Goal: Task Accomplishment & Management: Complete application form

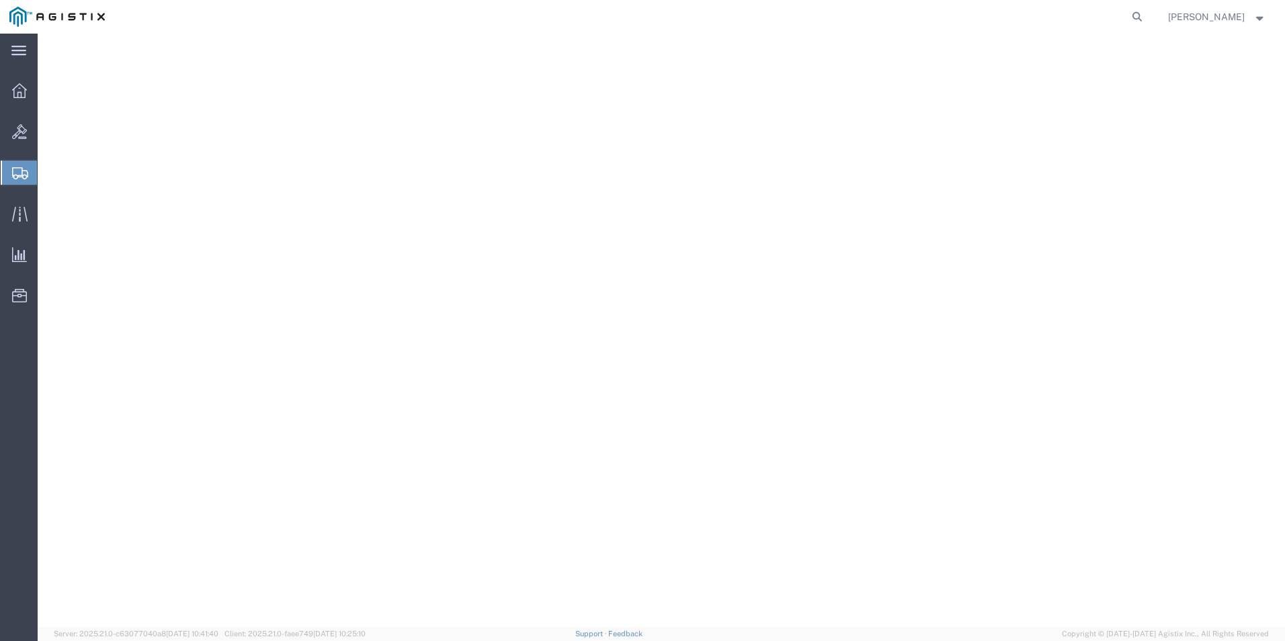
select select "PSNS"
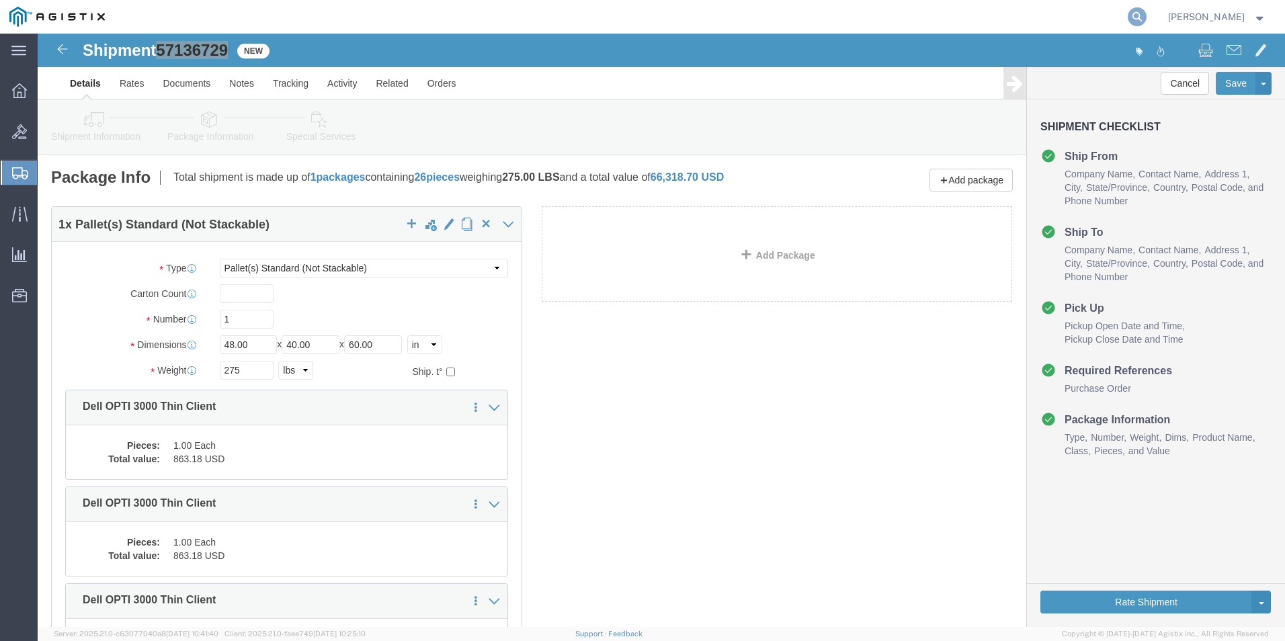
click at [1147, 17] on icon at bounding box center [1137, 16] width 19 height 19
click at [992, 11] on input "search" at bounding box center [923, 17] width 409 height 32
type input "gdit-71370"
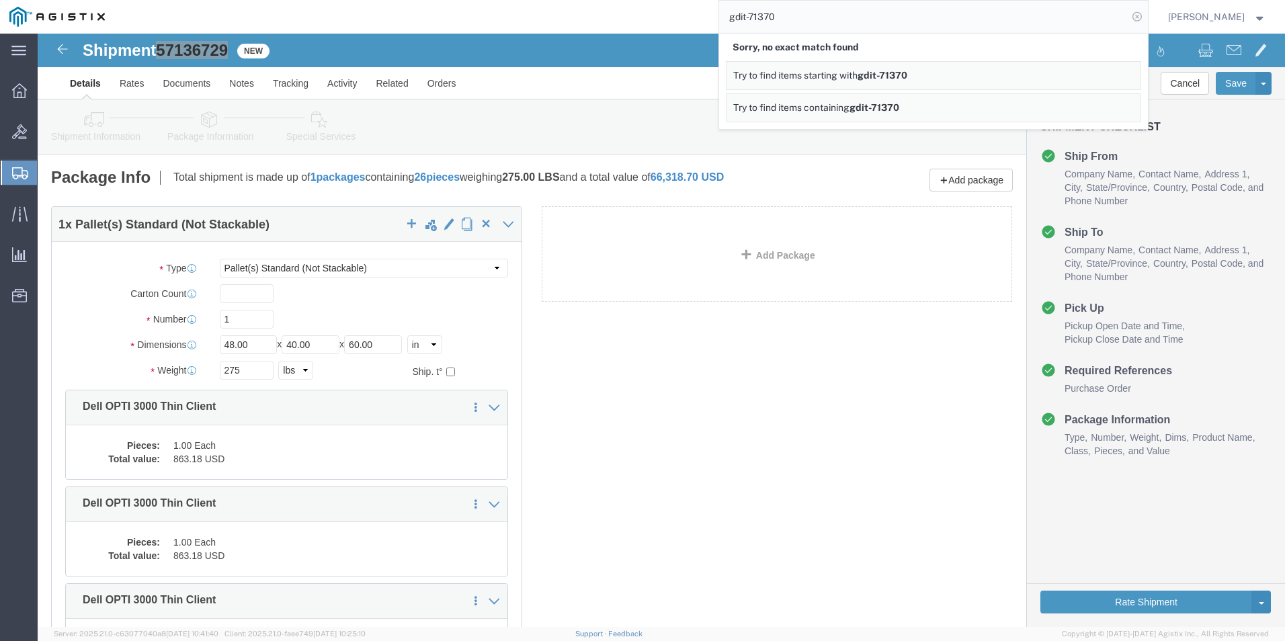
click at [1147, 19] on icon at bounding box center [1137, 16] width 19 height 19
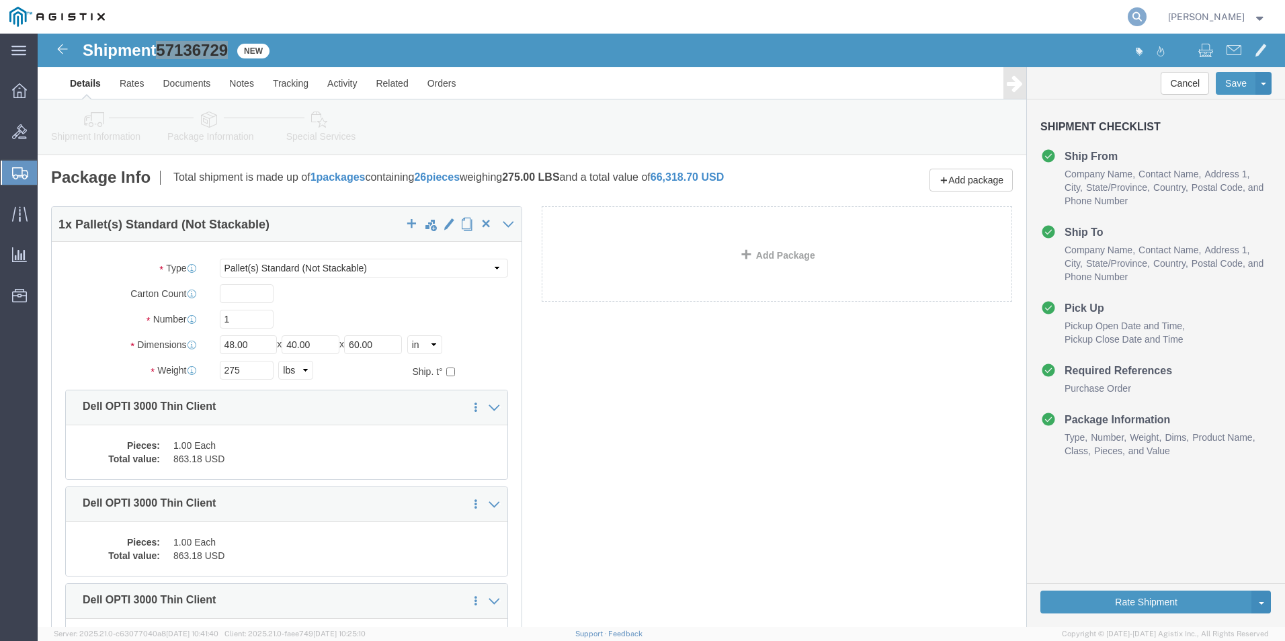
click at [1147, 19] on icon at bounding box center [1137, 16] width 19 height 19
click at [1006, 13] on input "search" at bounding box center [923, 17] width 409 height 32
type input "gdit-72355"
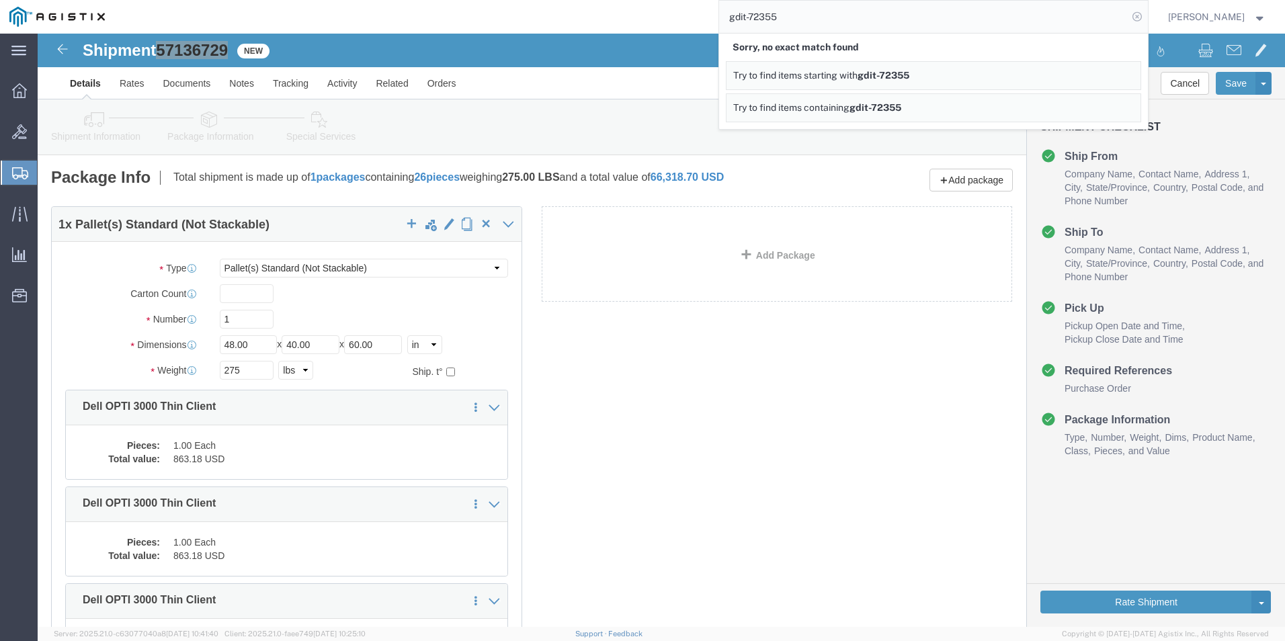
click at [1147, 19] on icon at bounding box center [1137, 16] width 19 height 19
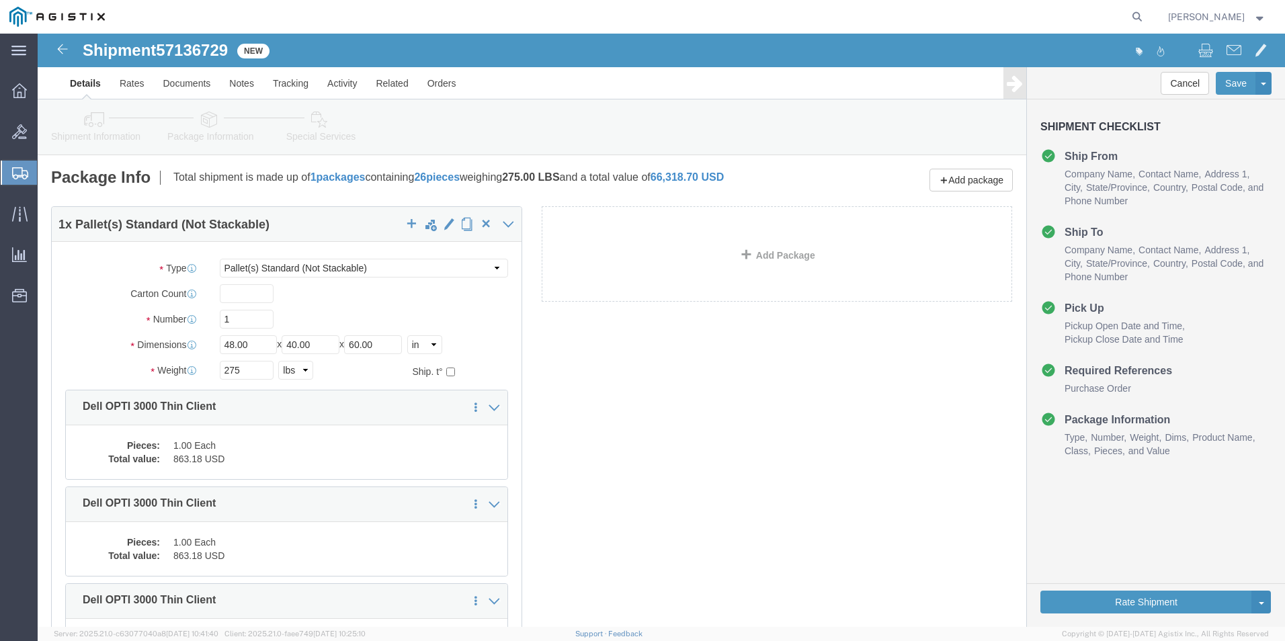
click div "1 x Pallet(s) Standard (Not Stackable) Package Type Select Bale(s) Basket(s) Bo…"
click at [0, 0] on span "Create Shipment" at bounding box center [0, 0] width 0 height 0
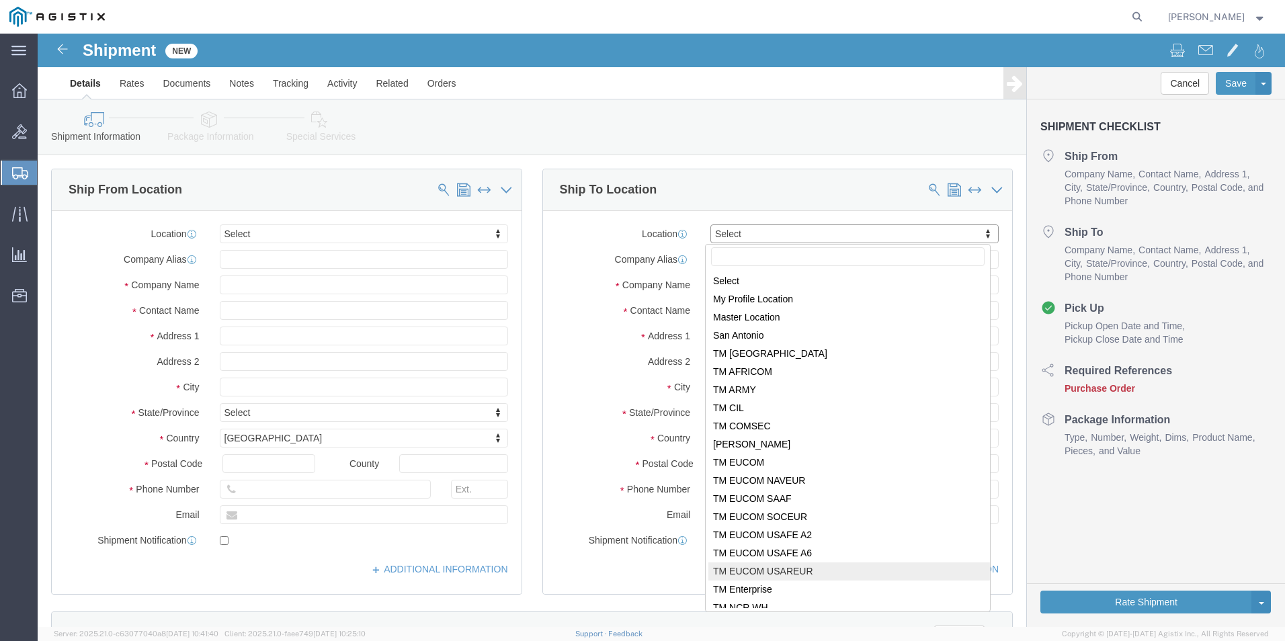
scroll to position [134, 0]
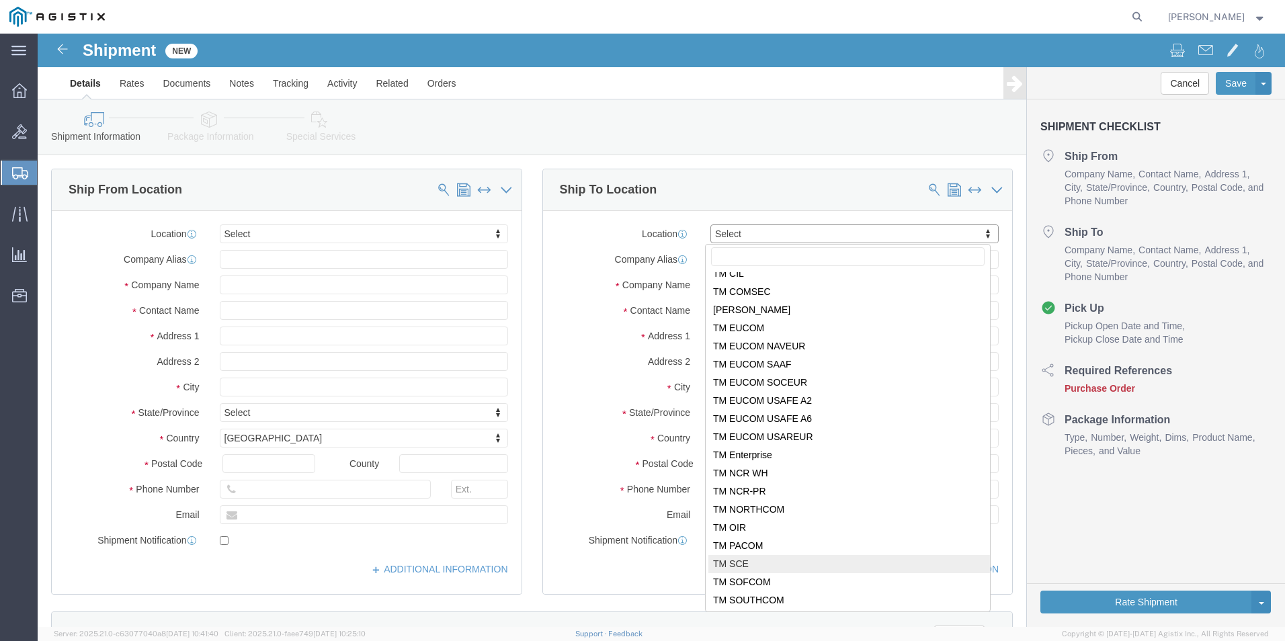
select select "34240"
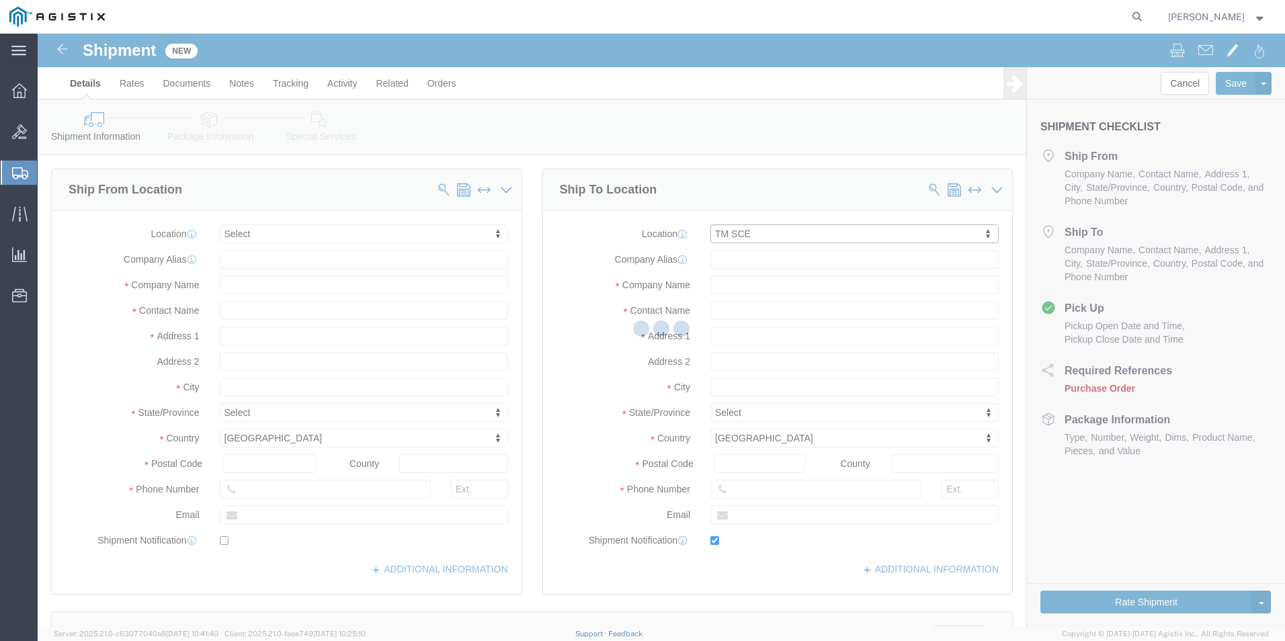
type input "RAF Molesworth"
type input "Bldg. 84"
select select "GB"
type input "PE28 5AG"
type input "[PHONE_NUMBER]"
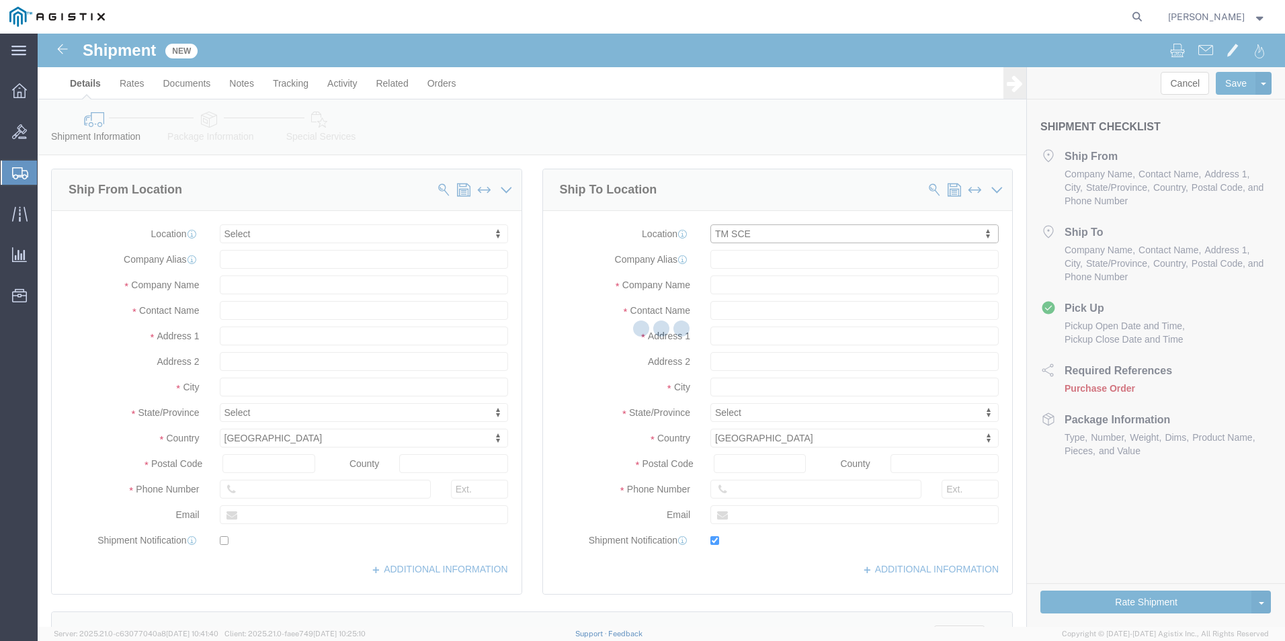
type input "[PERSON_NAME][EMAIL_ADDRESS][PERSON_NAME][DOMAIN_NAME]"
checkbox input "true"
type input "USBICES-X"
type input "[PERSON_NAME]"
type input "Huntingdon"
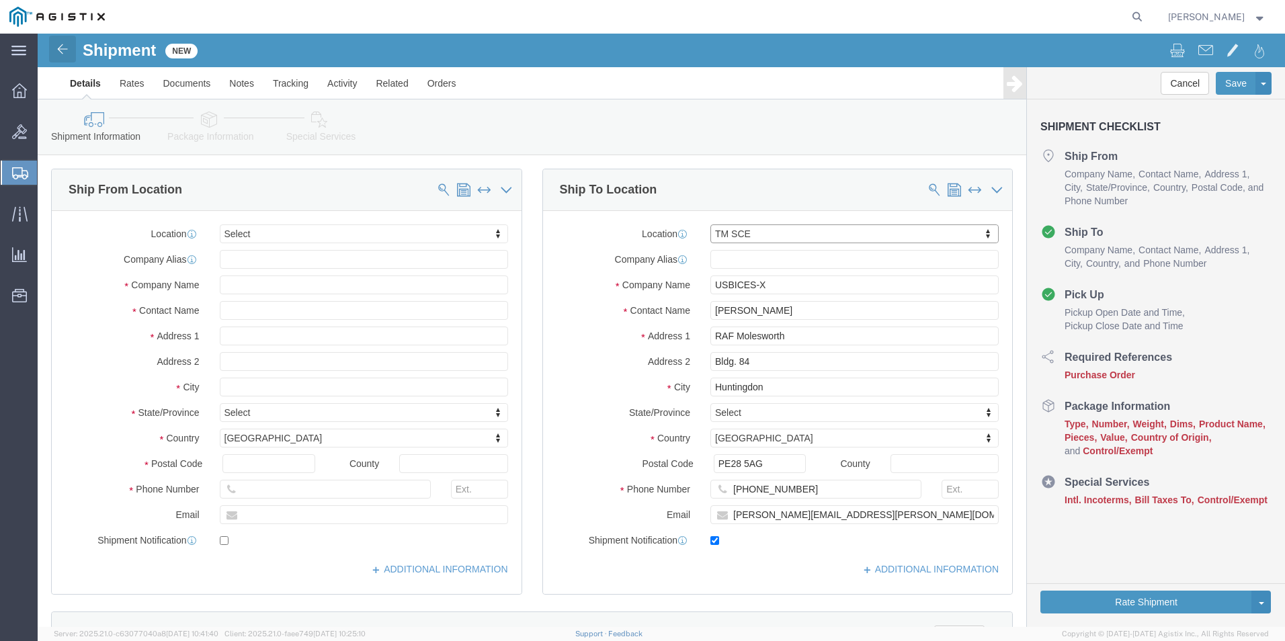
click img
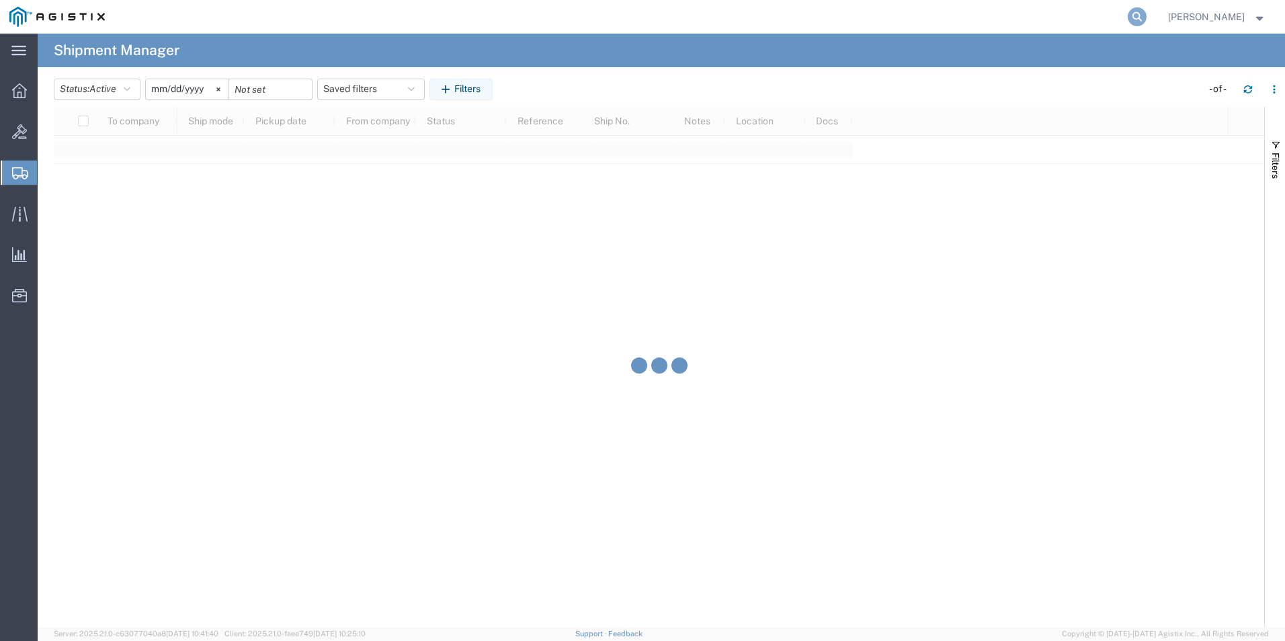
click at [1147, 13] on icon at bounding box center [1137, 16] width 19 height 19
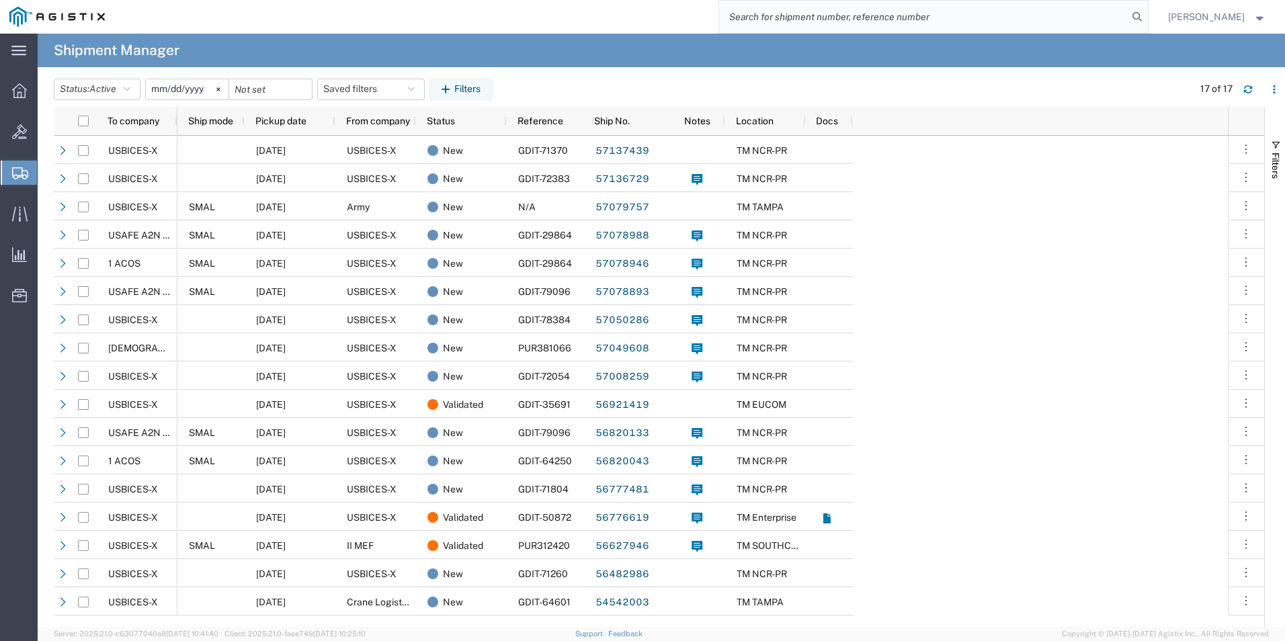
click at [791, 8] on input "search" at bounding box center [923, 17] width 409 height 32
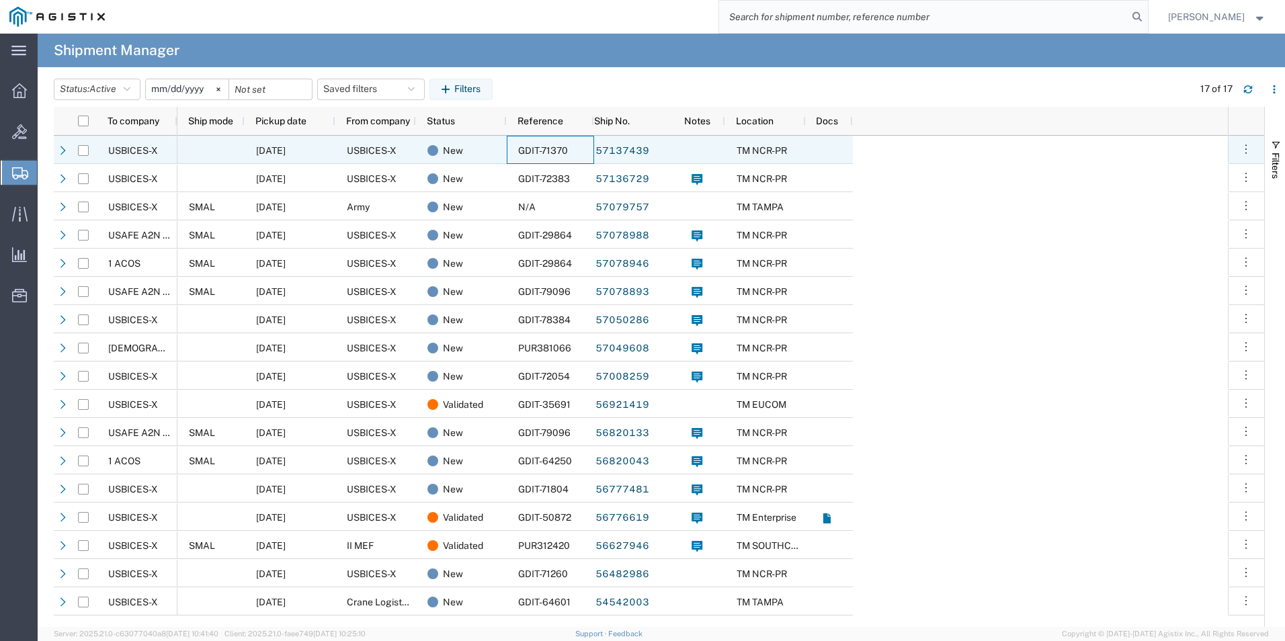
click at [542, 153] on span "GDIT-71370" at bounding box center [543, 150] width 50 height 11
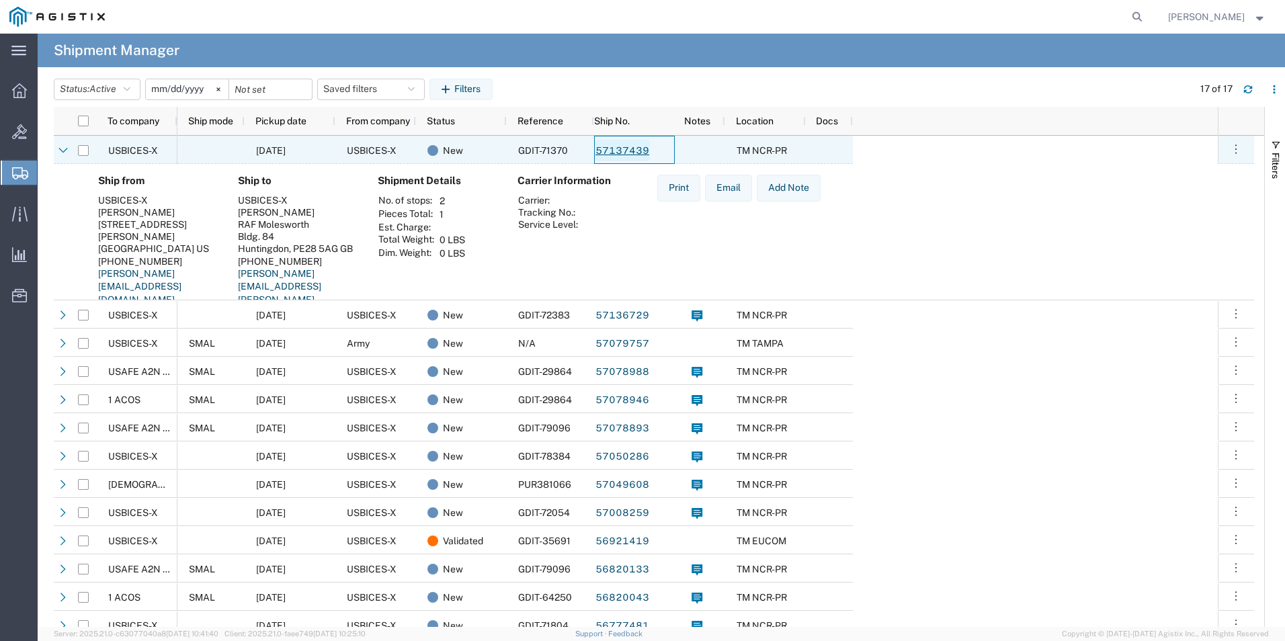
click at [637, 152] on link "57137439" at bounding box center [622, 151] width 55 height 22
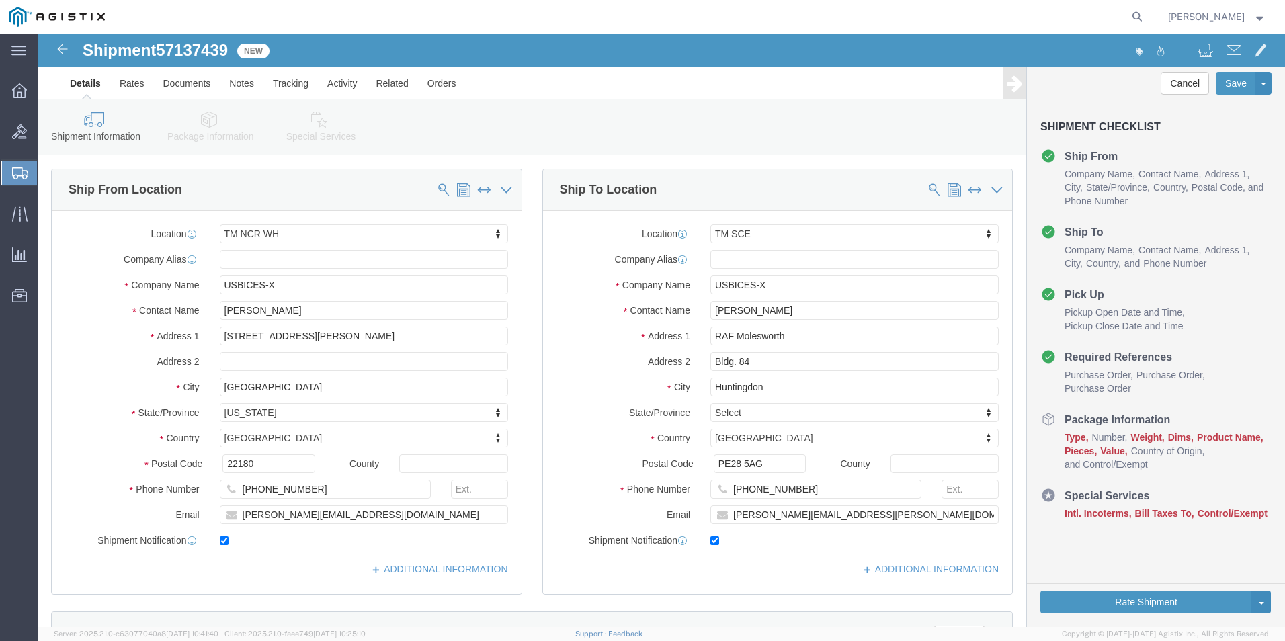
select select "69651"
select select "34240"
click icon
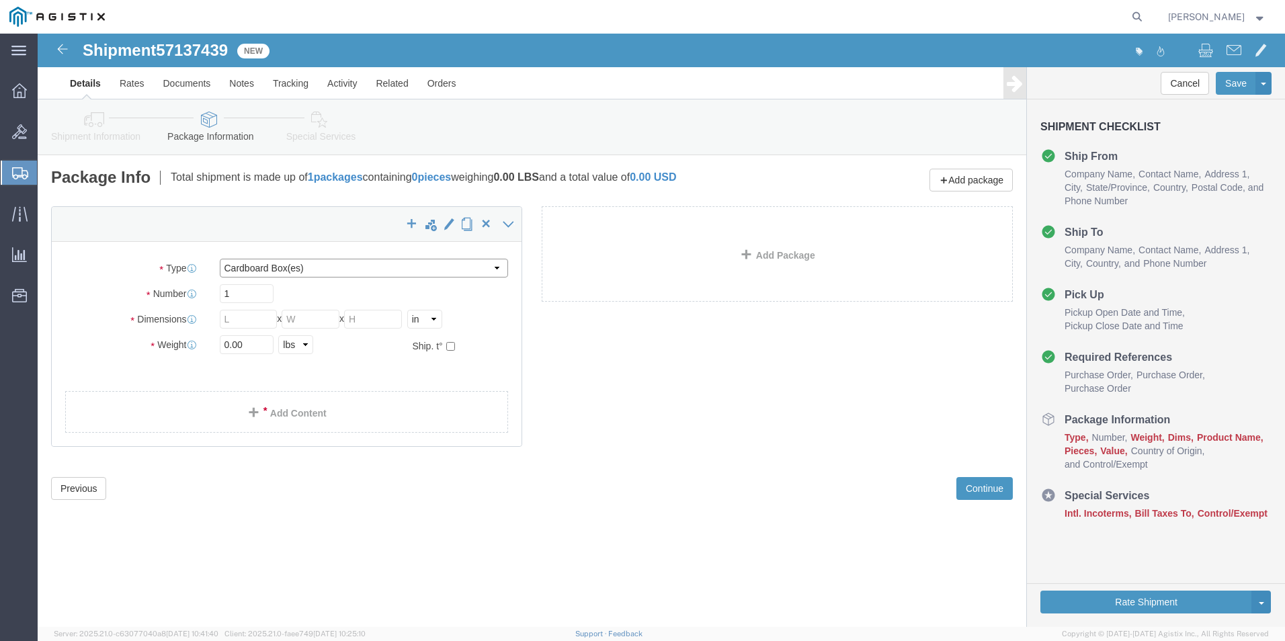
click select "Select Bale(s) Basket(s) Bolt(s) Bottle(s) Buckets Bulk Bundle(s) Can(s) Cardbo…"
select select "PSNS"
click select "Select Bale(s) Basket(s) Bolt(s) Bottle(s) Buckets Bulk Bundle(s) Can(s) Cardbo…"
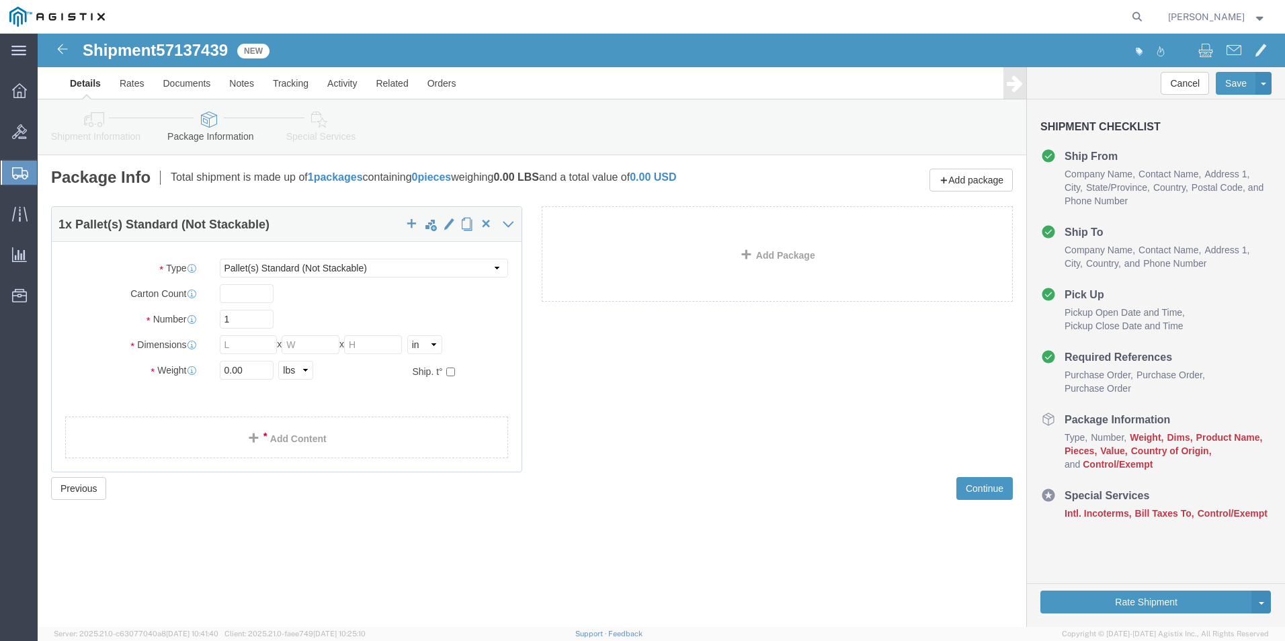
click div "Package Type Select Bale(s) Basket(s) Bolt(s) Bottle(s) Buckets Bulk Bundle(s) …"
click input "text"
type input "48"
type input "40"
click link "Add Content"
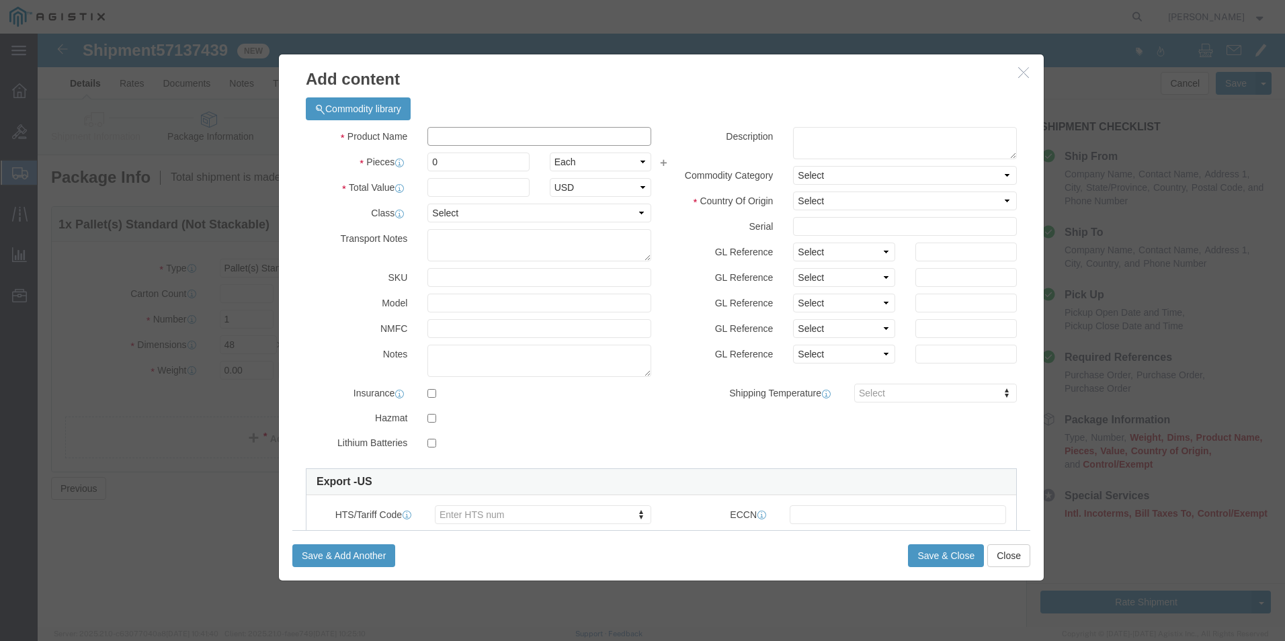
click input "text"
paste input "27252"
type input "27252"
click input "0"
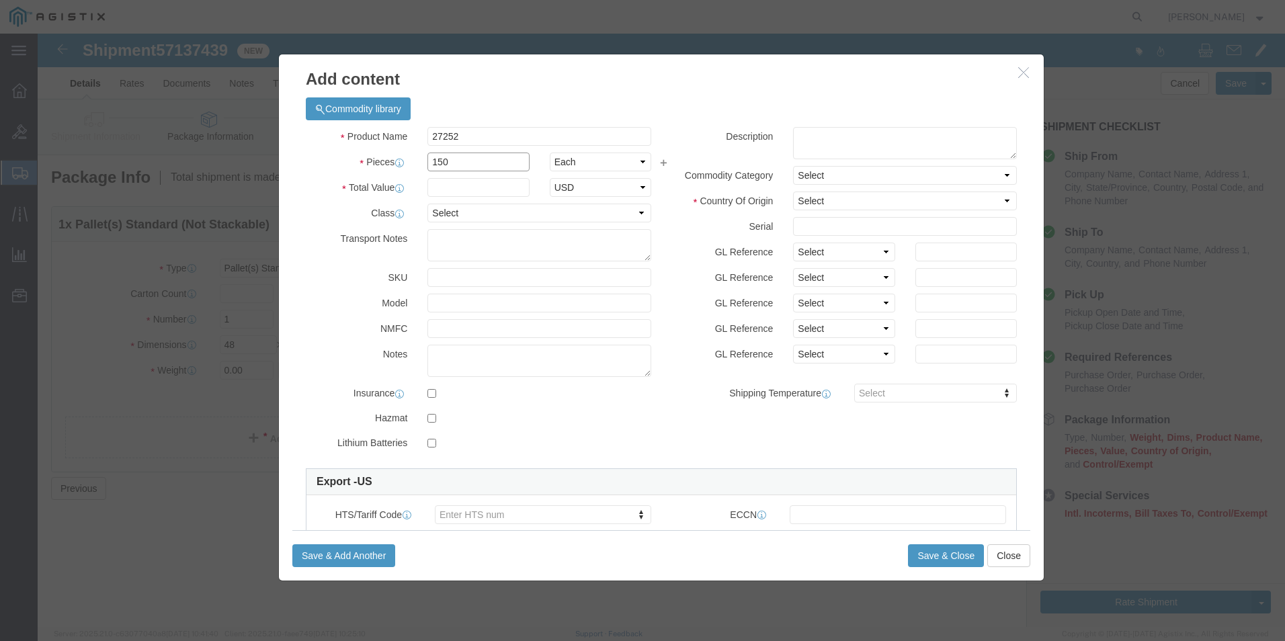
type input "150"
click input "text"
type input "825"
click select "Select 50 55 60 65 70 85 92.5 100 125 175 250 300 400"
select select "92.5"
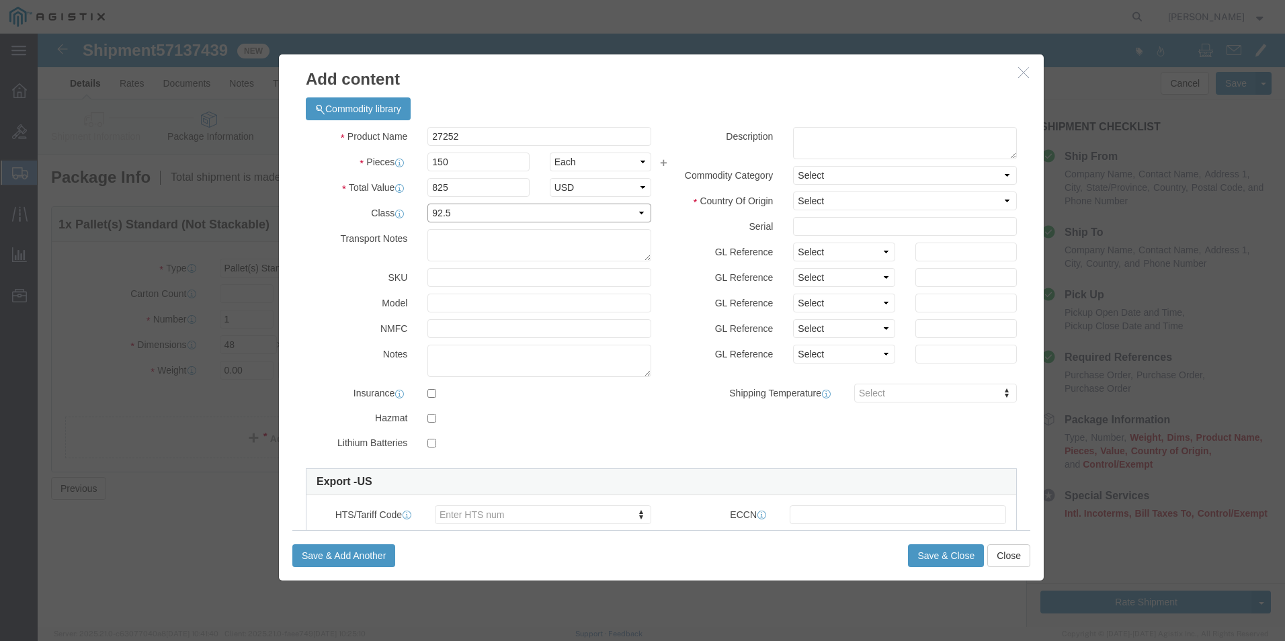
click select "Select 50 55 60 65 70 85 92.5 100 125 175 250 300 400"
click textarea
paste textarea ""7ft (2.1m) Cat5e Snagless Shielded (STP) Ethernet Network Patch Cable - Red""
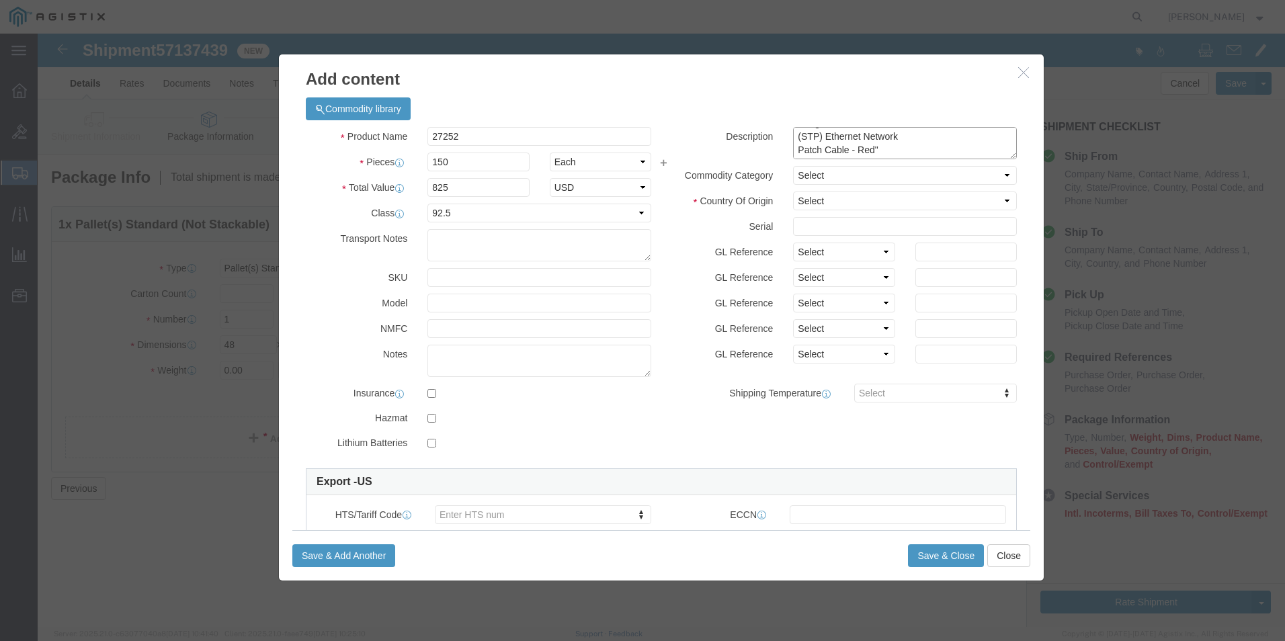
type textarea ""7ft (2.1m) Cat5e Snagless Shielded (STP) Ethernet Network Patch Cable - Red""
click select "Select [GEOGRAPHIC_DATA] [GEOGRAPHIC_DATA] [GEOGRAPHIC_DATA] [GEOGRAPHIC_DATA] …"
select select "US"
click select "Select [GEOGRAPHIC_DATA] [GEOGRAPHIC_DATA] [GEOGRAPHIC_DATA] [GEOGRAPHIC_DATA] …"
click button "Save & Close"
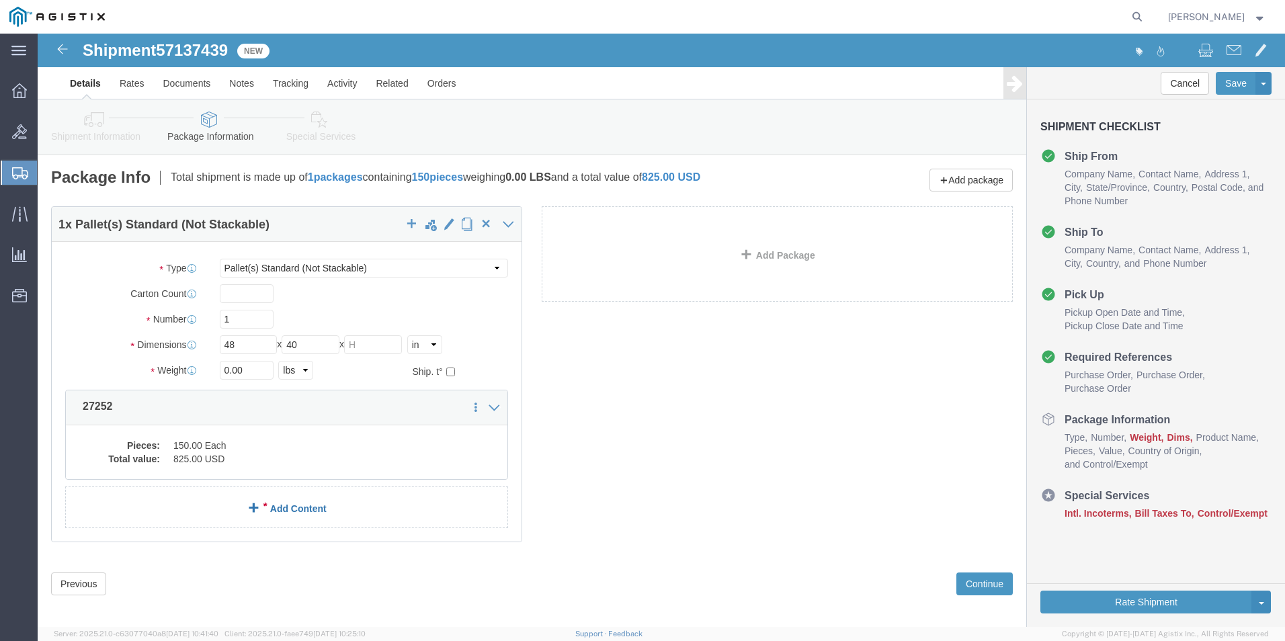
click link "Add Content"
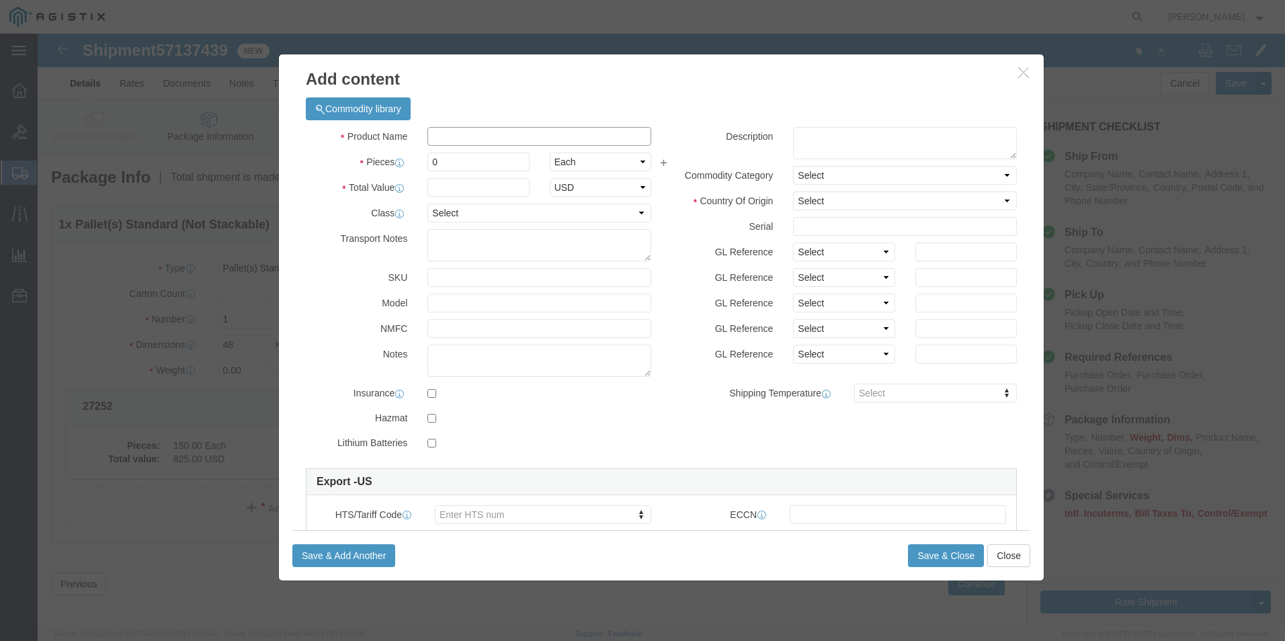
click input "text"
paste input "27267"
type input "27267"
click input "0"
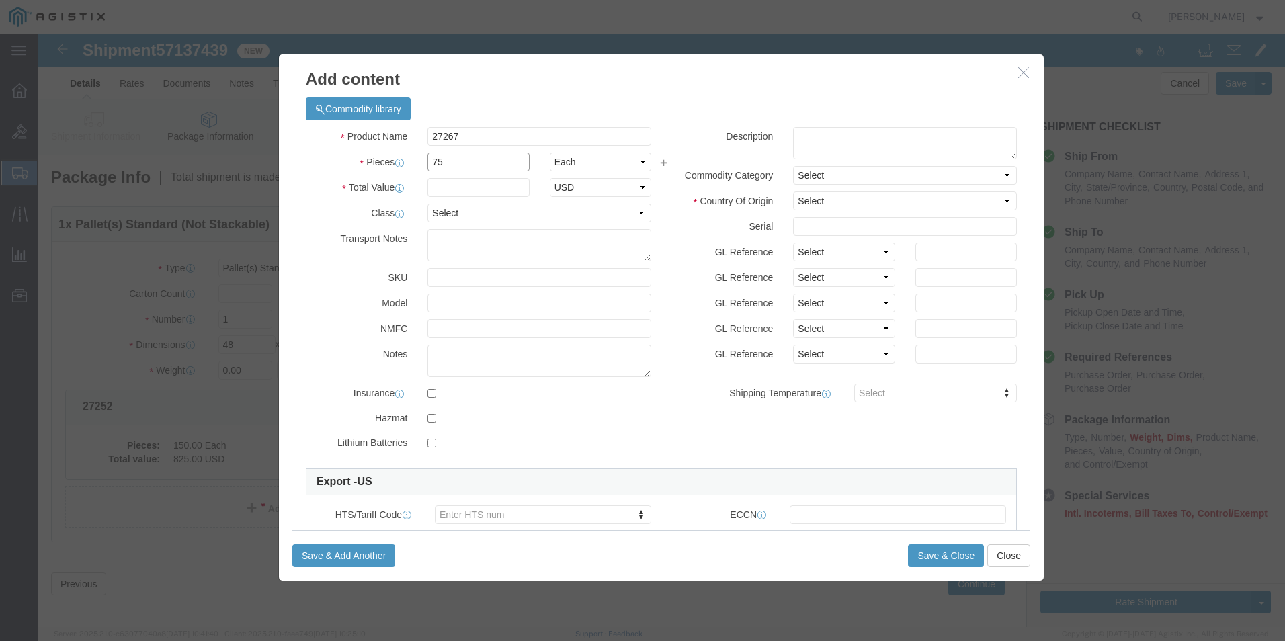
type input "75"
click input "text"
type input "731.25"
click select "Select 50 55 60 65 70 85 92.5 100 125 175 250 300 400"
select select "92.5"
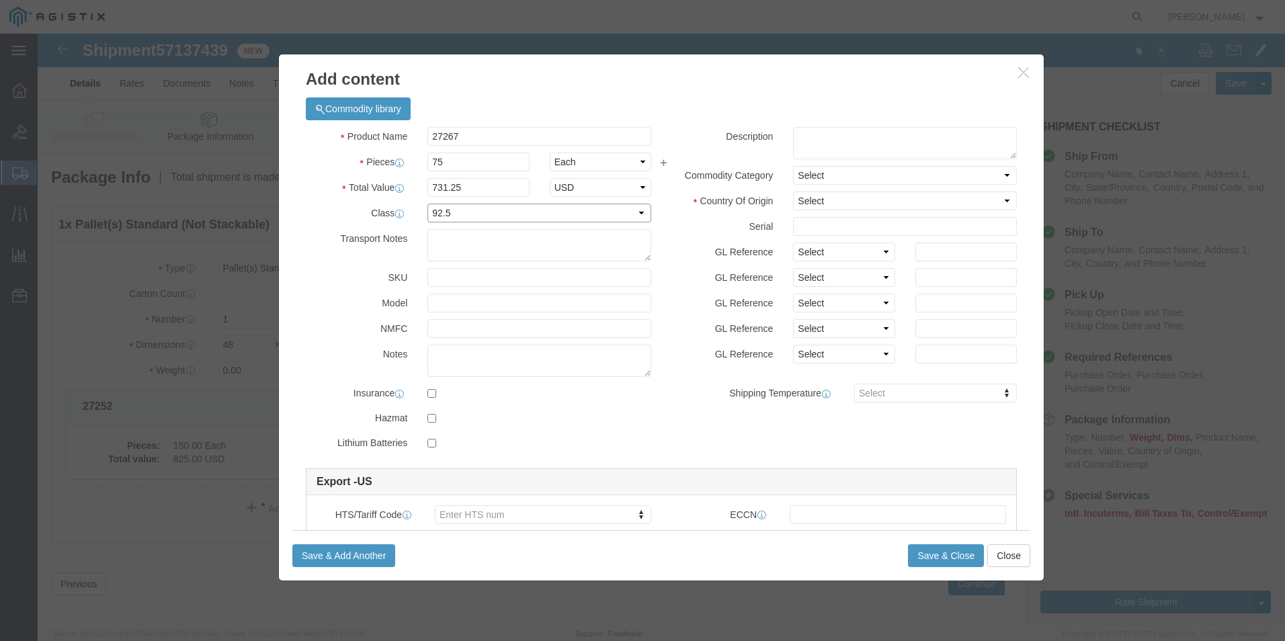
click select "Select 50 55 60 65 70 85 92.5 100 125 175 250 300 400"
click select "Select [GEOGRAPHIC_DATA] [GEOGRAPHIC_DATA] [GEOGRAPHIC_DATA] [GEOGRAPHIC_DATA] …"
select select "US"
click select "Select [GEOGRAPHIC_DATA] [GEOGRAPHIC_DATA] [GEOGRAPHIC_DATA] [GEOGRAPHIC_DATA] …"
click textarea
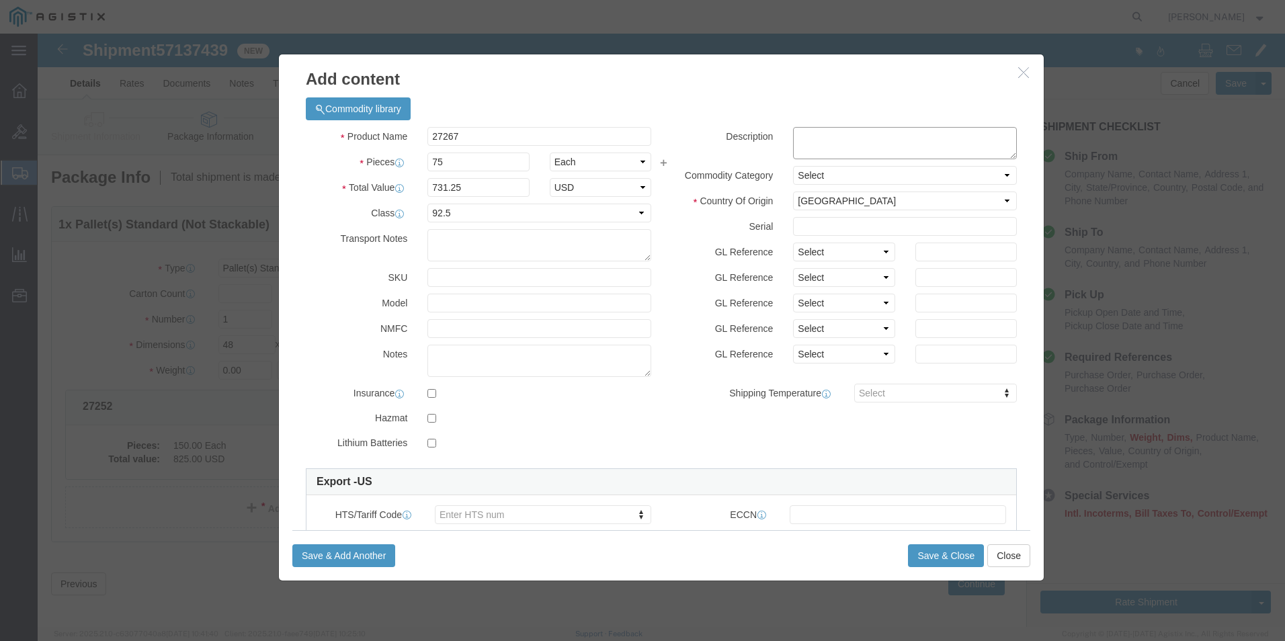
click textarea
paste textarea ""25ft (7.6m) Cat5e Snagless Shielded (STP) Ethernet Network Patch Cable - Red""
type textarea ""25ft (7.6m) Cat5e Snagless Shielded (STP) Ethernet Network Patch Cable - Red""
click button "Save & Close"
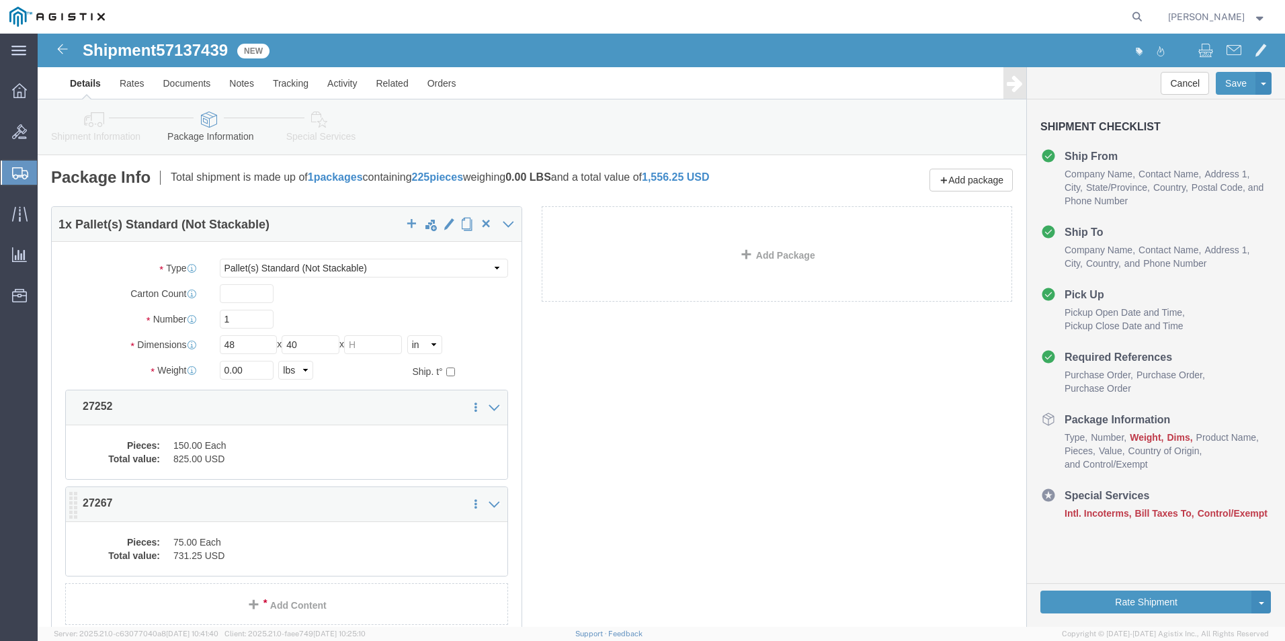
scroll to position [106, 0]
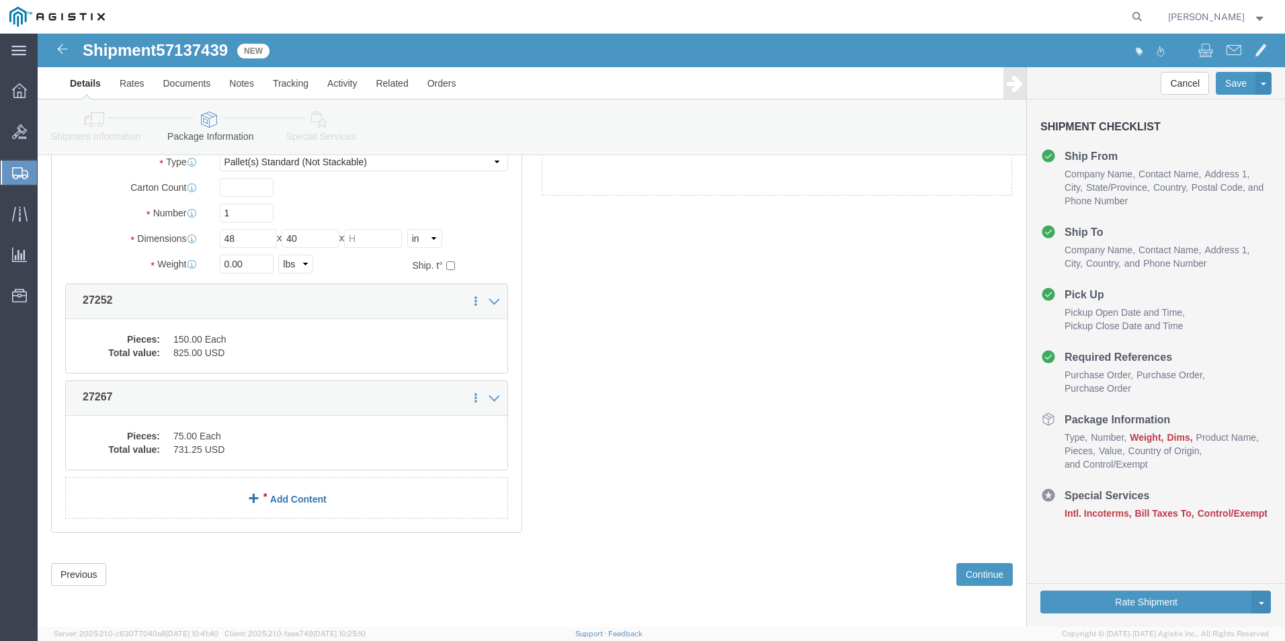
click link "Add Content"
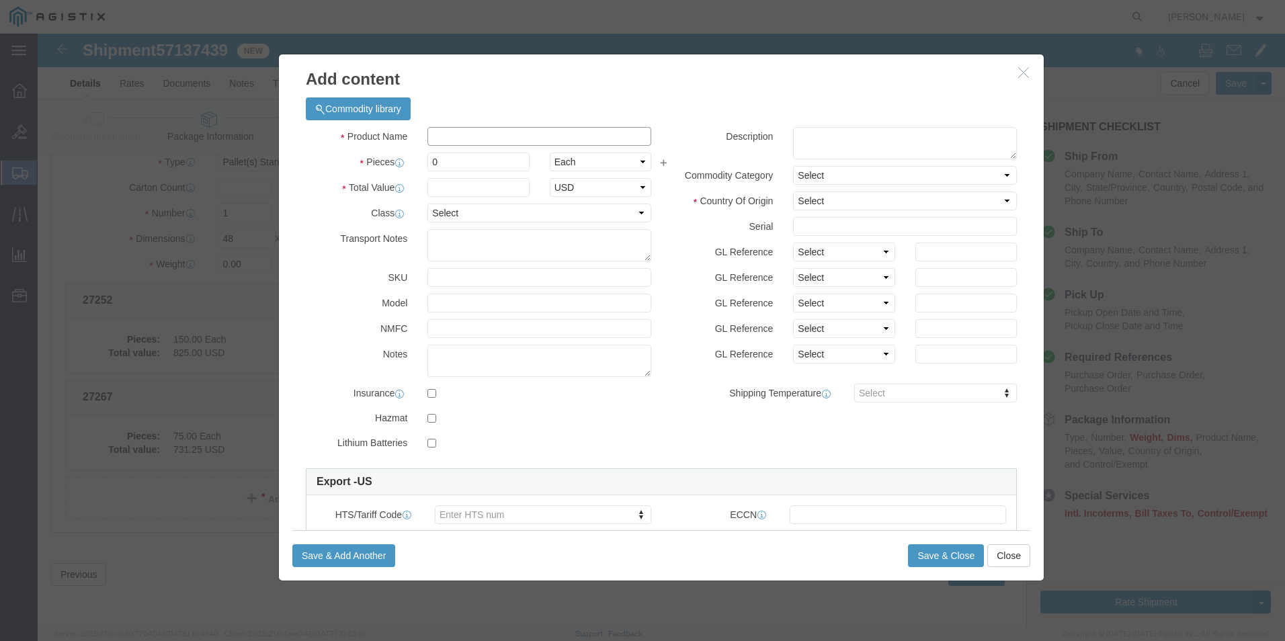
click input "text"
paste input "27272"
type input "27272"
click input "0"
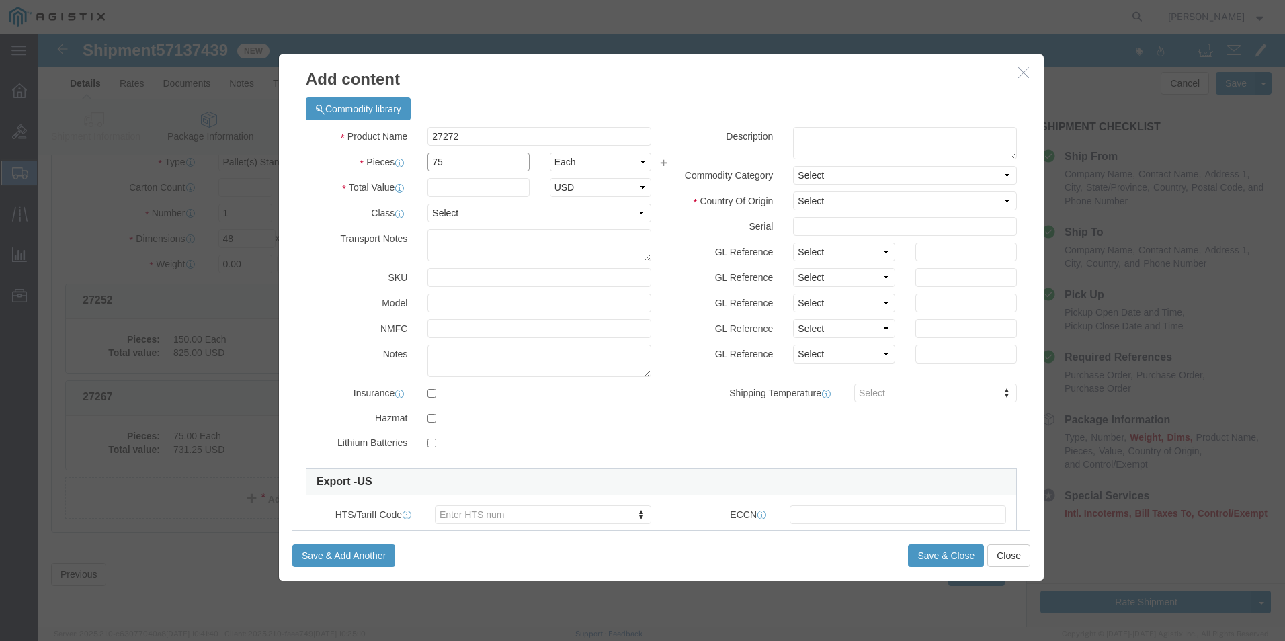
type input "75"
click input "text"
type input "1181.25"
click div "Product Name 27272 Pieces 75 Select Bag Barrels 100Board Feet Bottle Box Bliste…"
click select "Select 50 55 60 65 70 85 92.5 100 125 175 250 300 400"
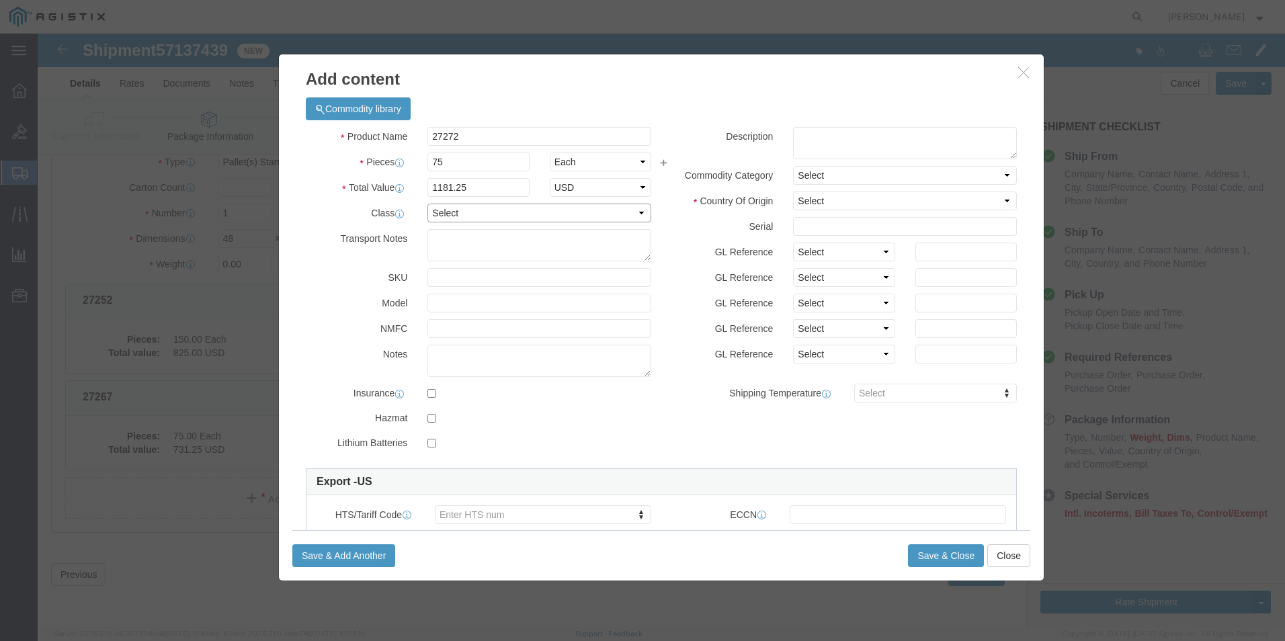
select select "92.5"
click select "Select 50 55 60 65 70 85 92.5 100 125 175 250 300 400"
click textarea
paste textarea ""50ft (15.2m) Cat5e Snagless Shielded (STP) Ethernet Network Patch Cable - Red""
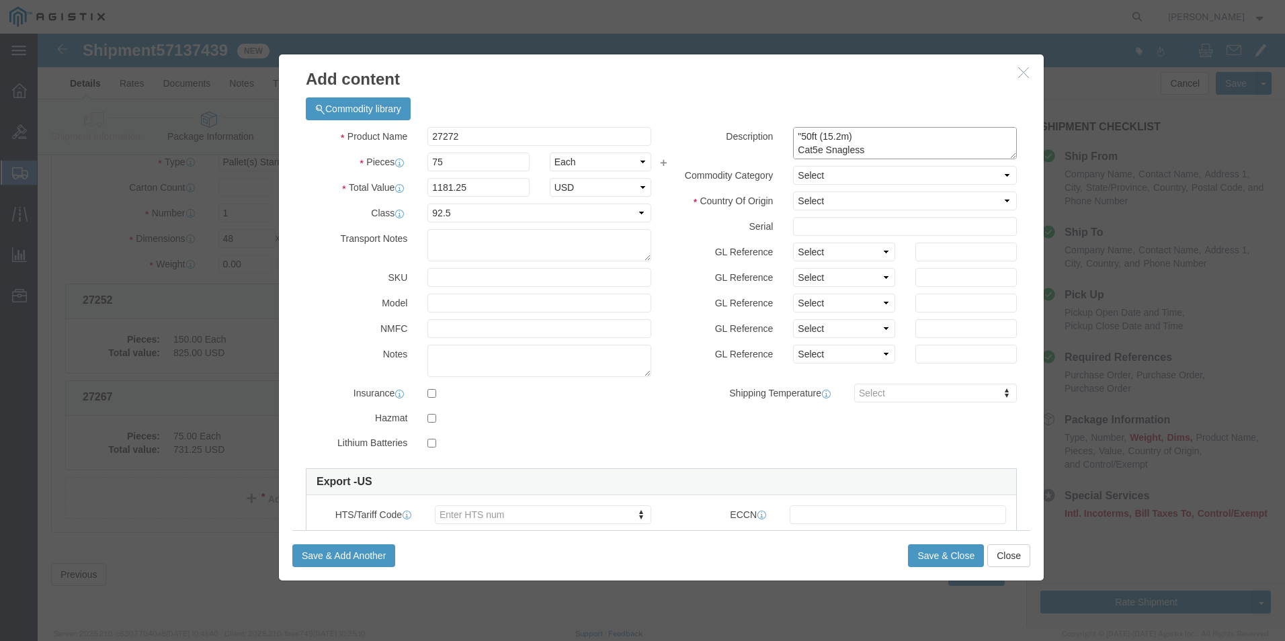
scroll to position [51, 0]
type textarea ""50ft (15.2m) Cat5e Snagless Shielded (STP) Ethernet Network Patch Cable - Red""
click select "Select [GEOGRAPHIC_DATA] [GEOGRAPHIC_DATA] [GEOGRAPHIC_DATA] [GEOGRAPHIC_DATA] …"
select select "US"
click select "Select [GEOGRAPHIC_DATA] [GEOGRAPHIC_DATA] [GEOGRAPHIC_DATA] [GEOGRAPHIC_DATA] …"
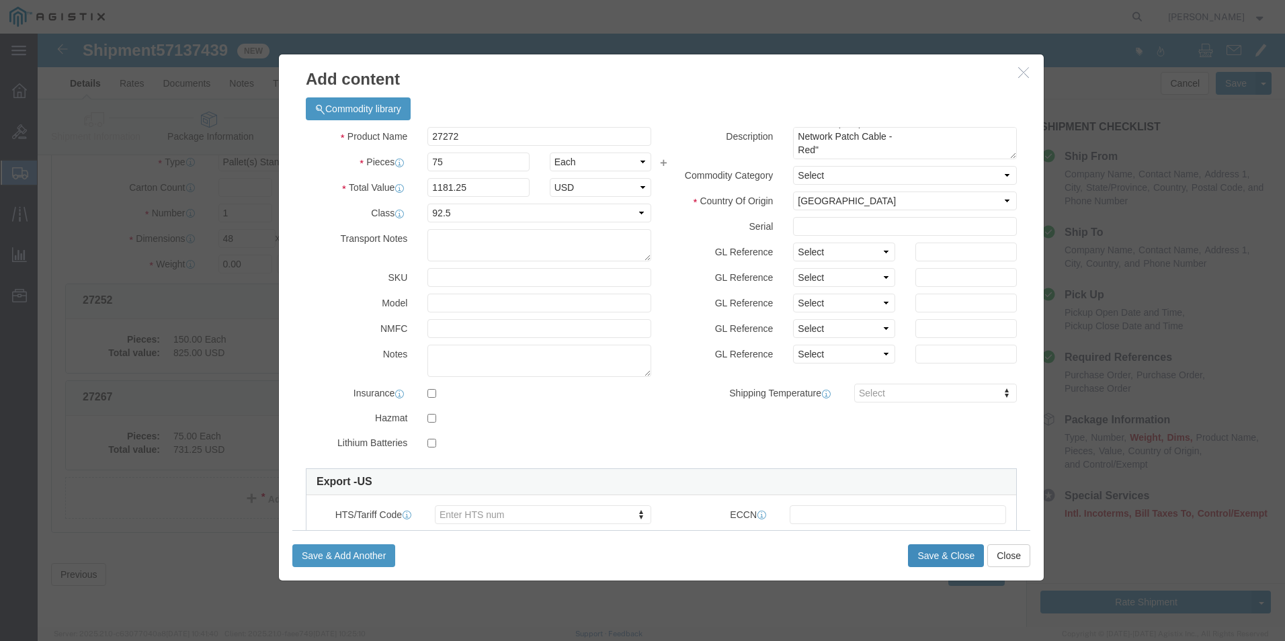
click button "Save & Close"
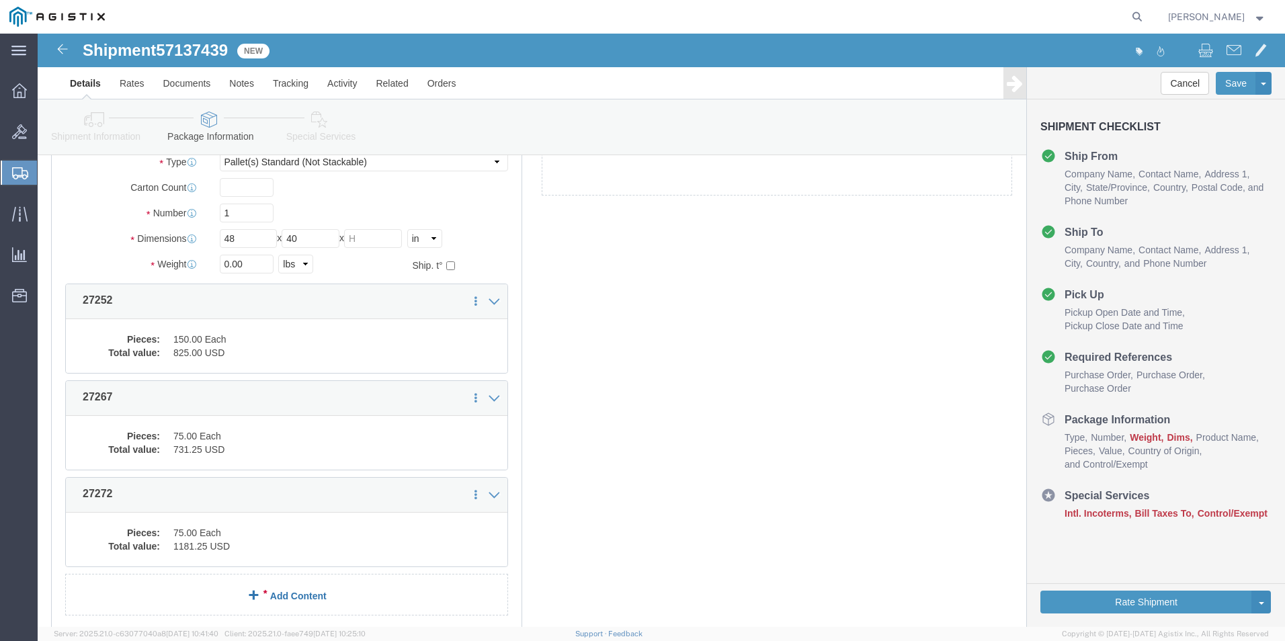
scroll to position [173, 0]
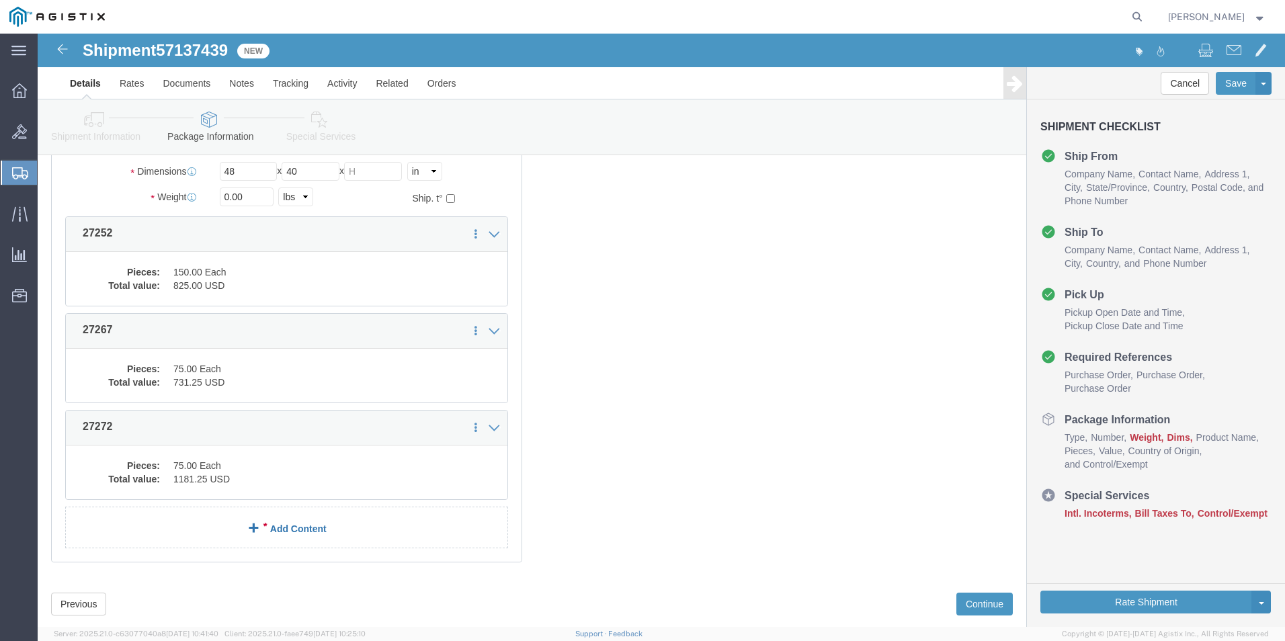
click link "Add Content"
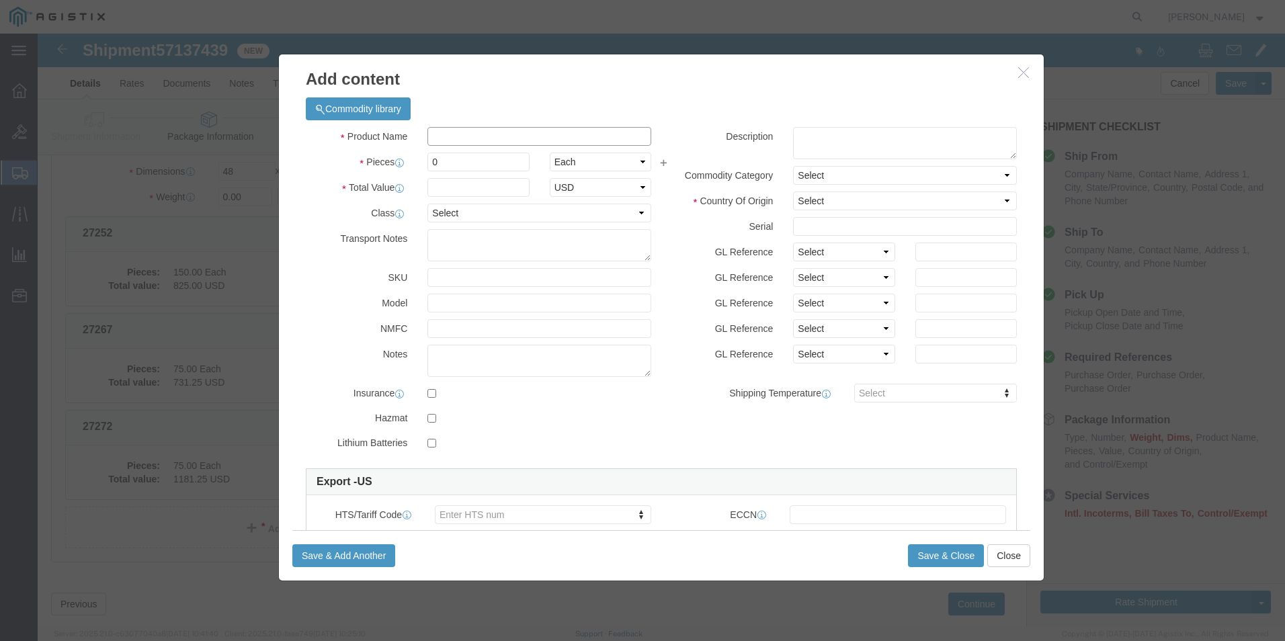
click input "text"
paste input "28708"
type input "28708"
click input "0"
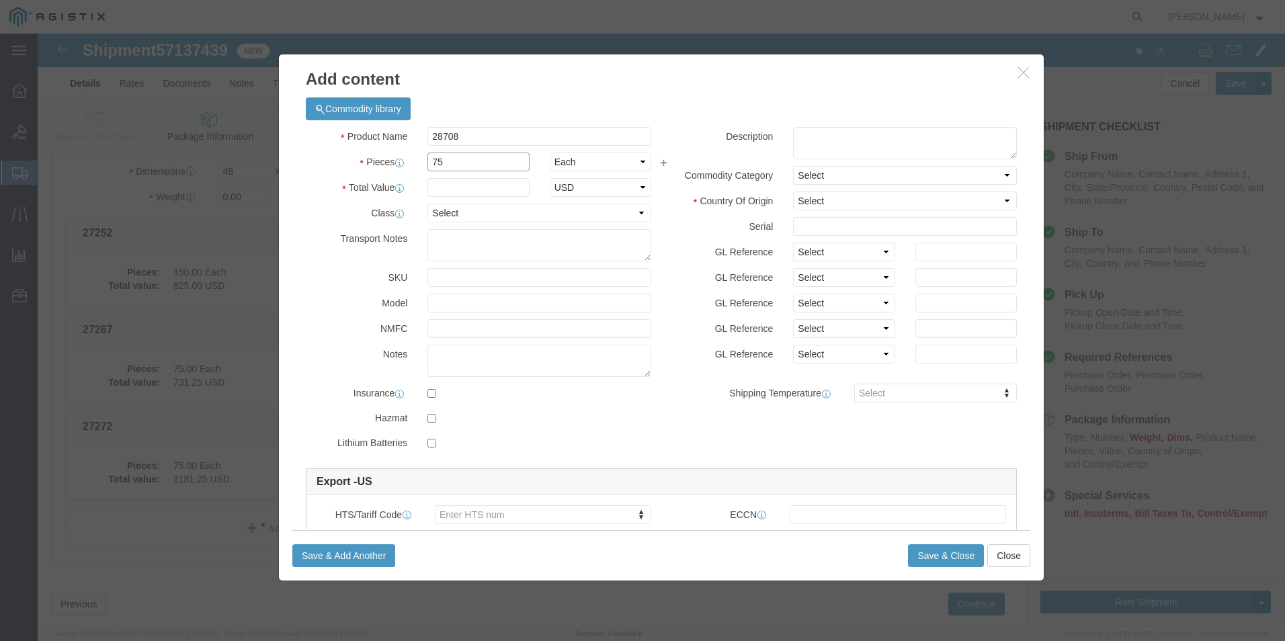
type input "75"
click input "text"
type input "2118.75"
click select "Select 50 55 60 65 70 85 92.5 100 125 175 250 300 400"
select select "92.5"
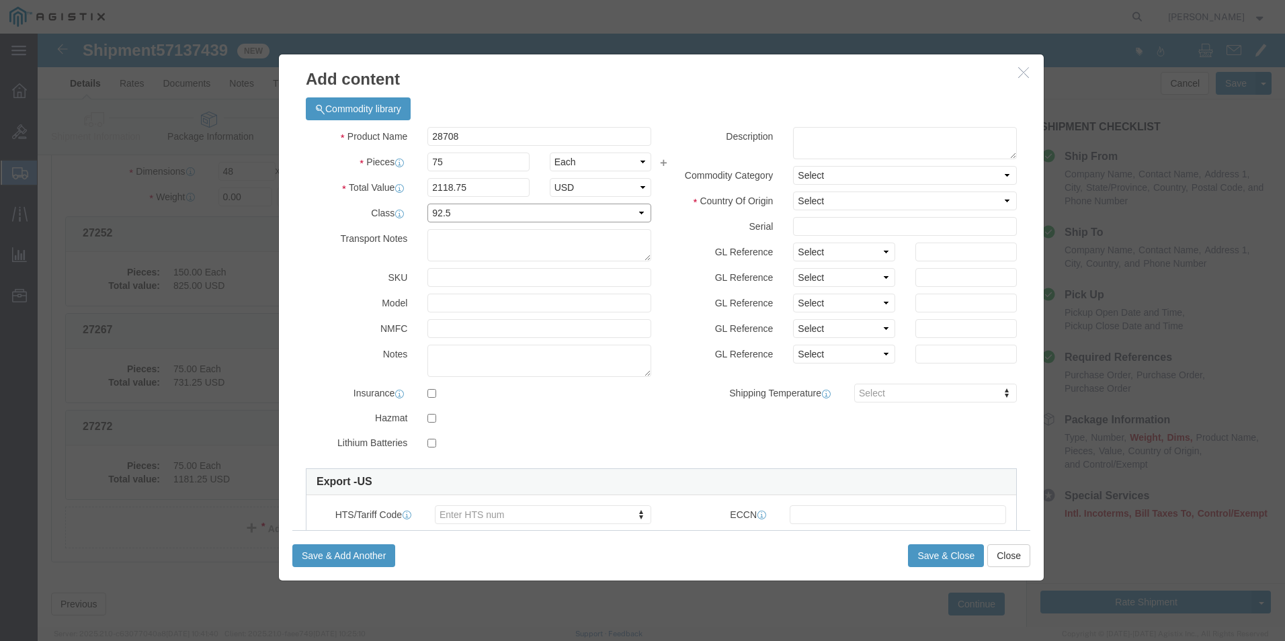
click select "Select 50 55 60 65 70 85 92.5 100 125 175 250 300 400"
click select "Select [GEOGRAPHIC_DATA] [GEOGRAPHIC_DATA] [GEOGRAPHIC_DATA] [GEOGRAPHIC_DATA] …"
select select "US"
click select "Select [GEOGRAPHIC_DATA] [GEOGRAPHIC_DATA] [GEOGRAPHIC_DATA] [GEOGRAPHIC_DATA] …"
click textarea
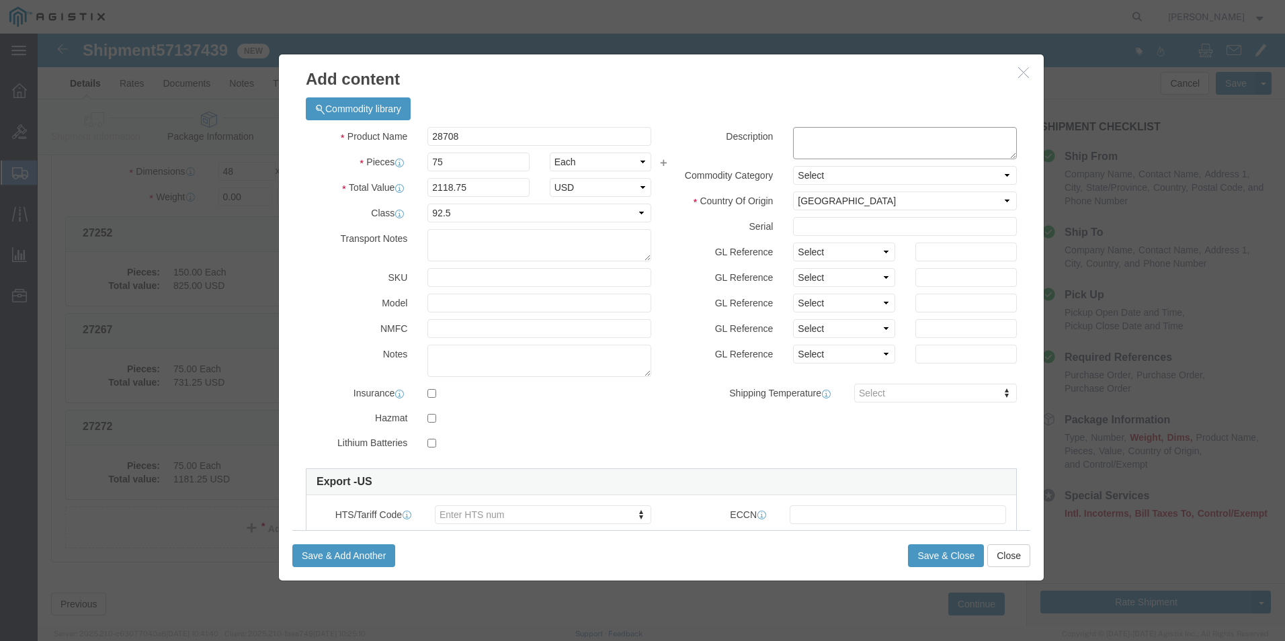
paste textarea ""100ft (30.5m) Cat5e Snagless Shielded (STP) Ethernet Network Patch Cable - Red""
type textarea ""100ft (30.5m) Cat5e Snagless Shielded (STP) Ethernet Network Patch Cable - Red""
click button "Save & Close"
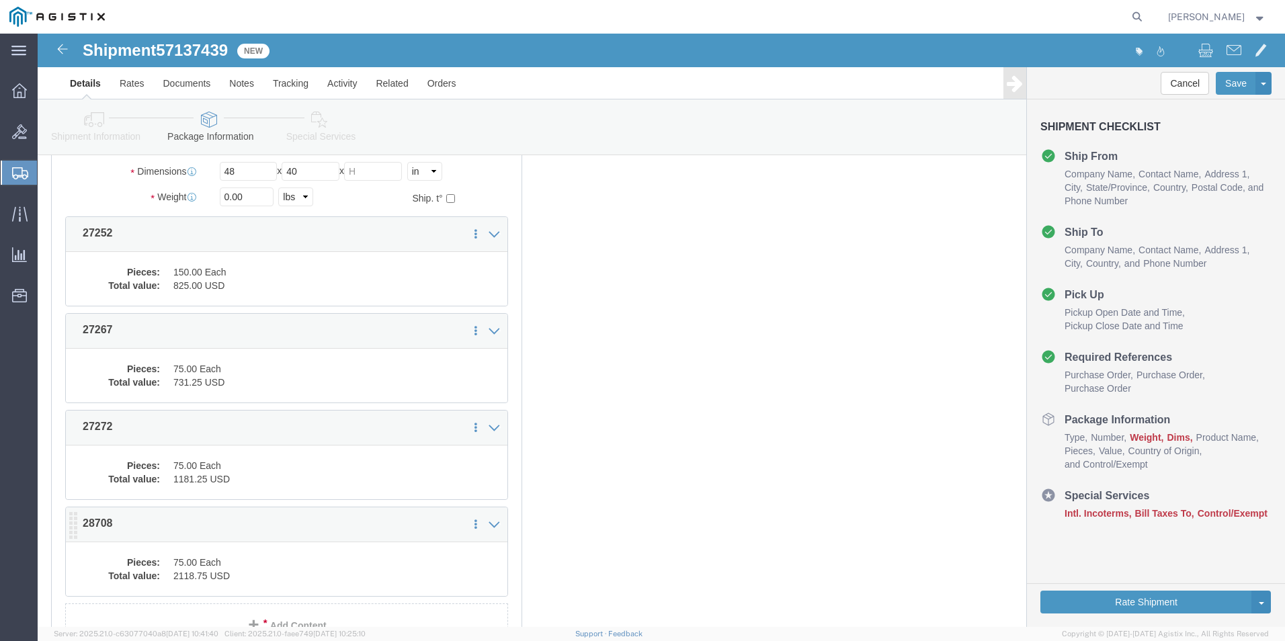
scroll to position [241, 0]
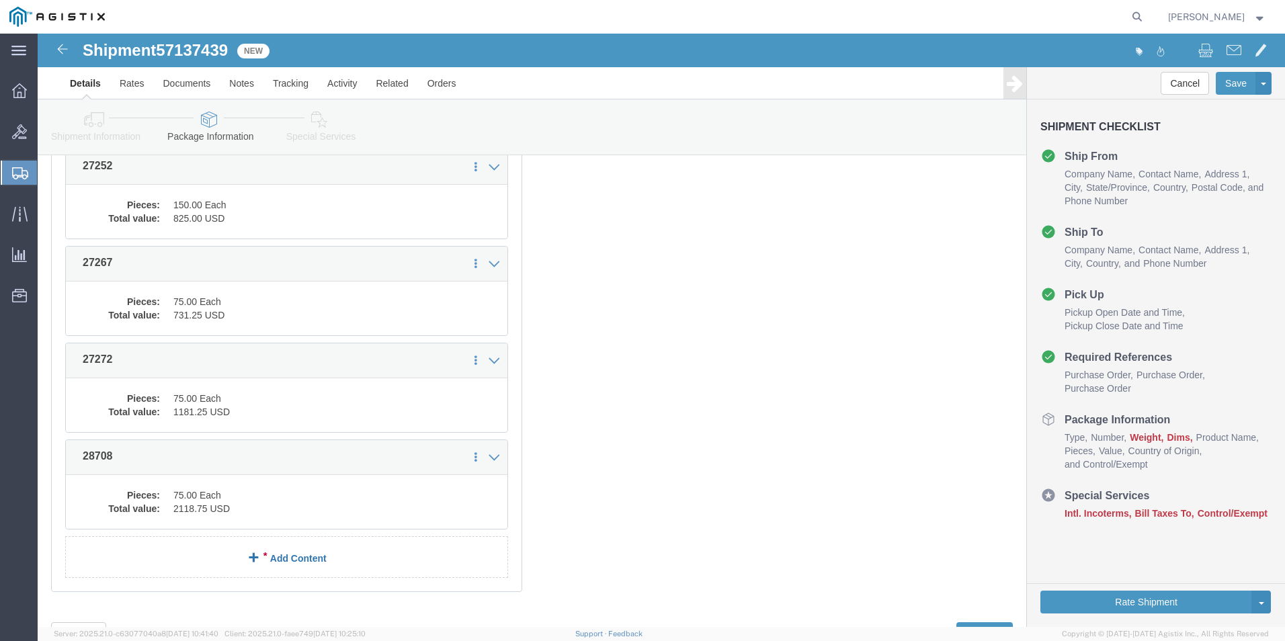
click link "Add Content"
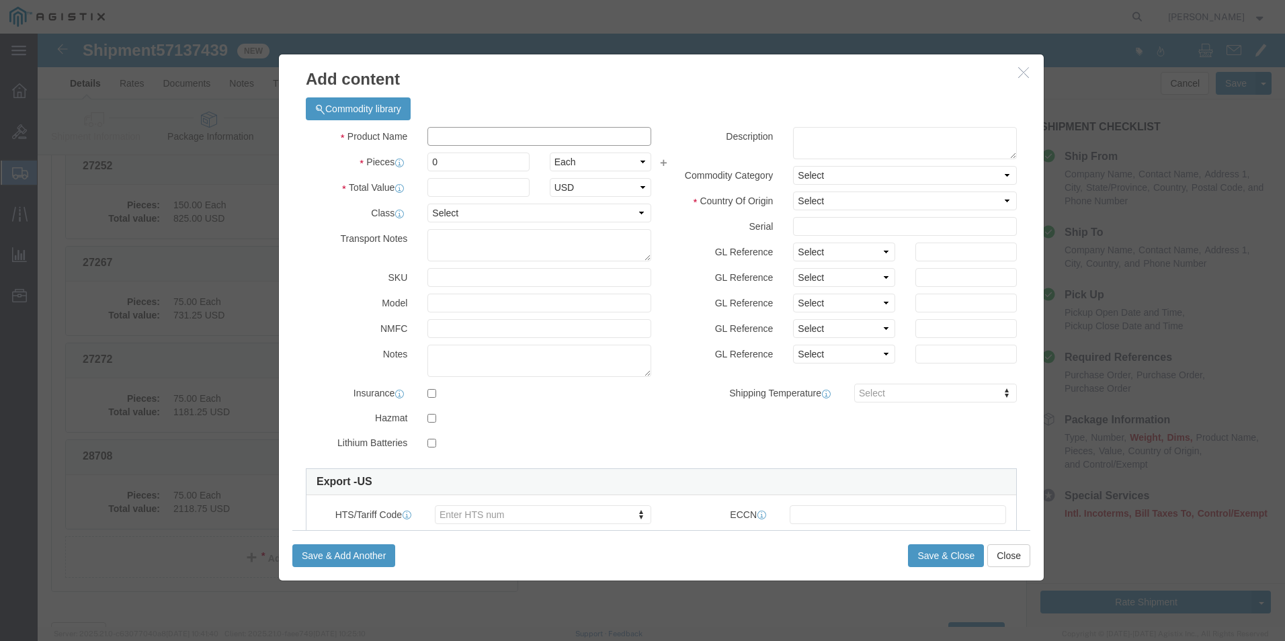
click input "text"
paste input "345-BECQ"
type input "345-BECQ"
click div
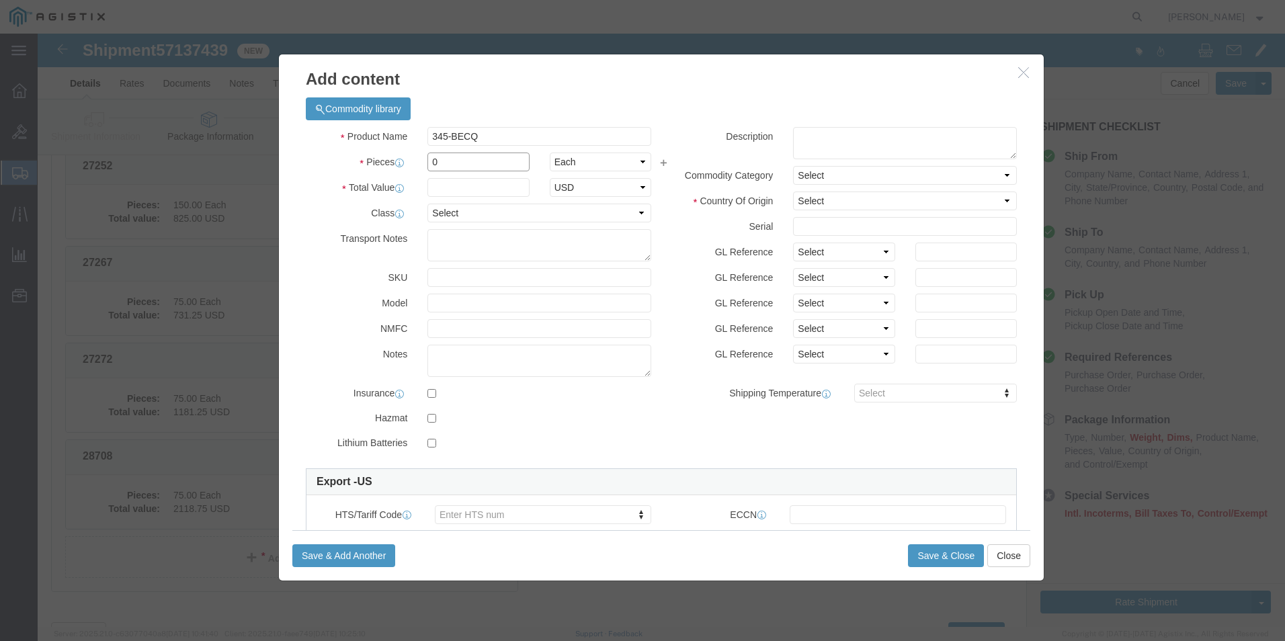
click input "0"
type input "8"
click input "text"
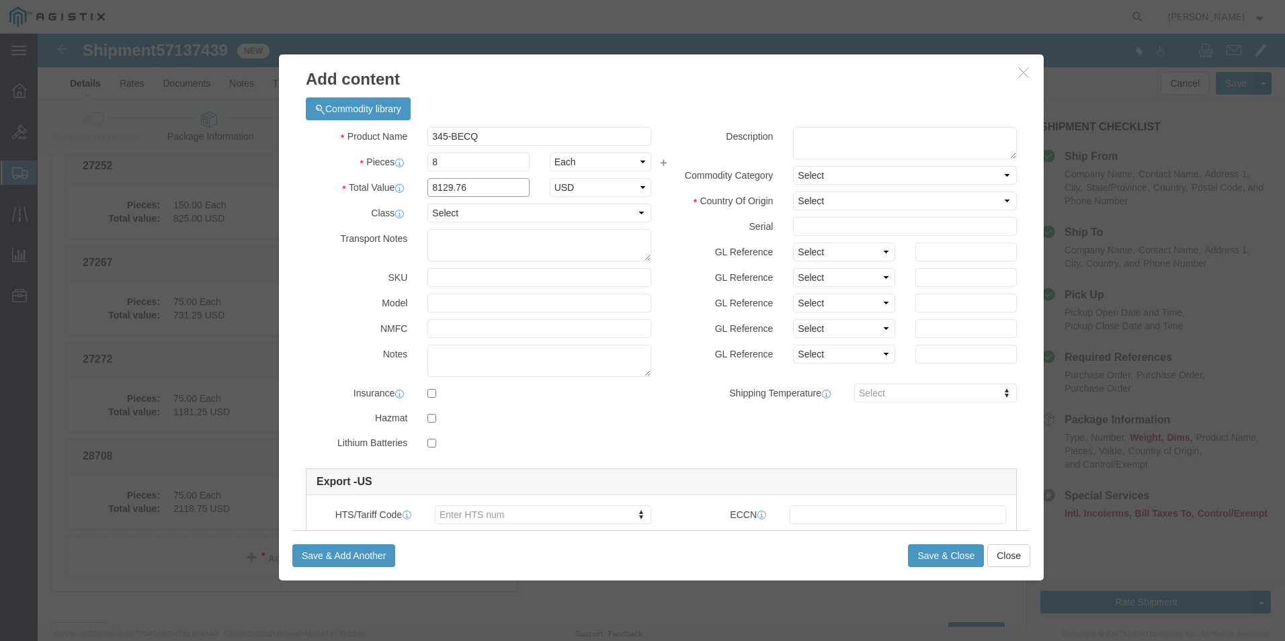
type input "8129.76"
drag, startPoint x: 422, startPoint y: 173, endPoint x: 422, endPoint y: 186, distance: 12.8
click select "Select 50 55 60 65 70 85 92.5 100 125 175 250 300 400"
select select "92.5"
click select "Select 50 55 60 65 70 85 92.5 100 125 175 250 300 400"
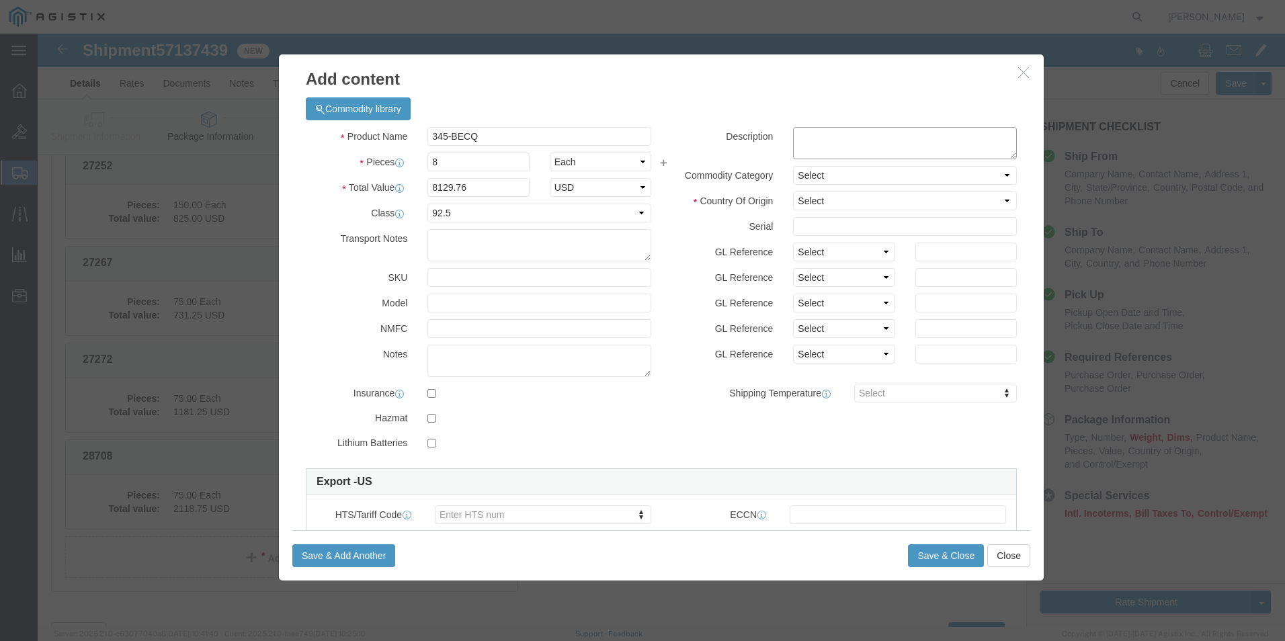
click textarea
paste textarea ""960GB SSD SATA Mixed Use 6Gbps 512e 2.5in Hot-Plug, CK (345- BECQ""
type textarea ""960GB SSD SATA Mixed Use 6Gbps 512e 2.5in Hot-Plug, CK (345- BECQ""
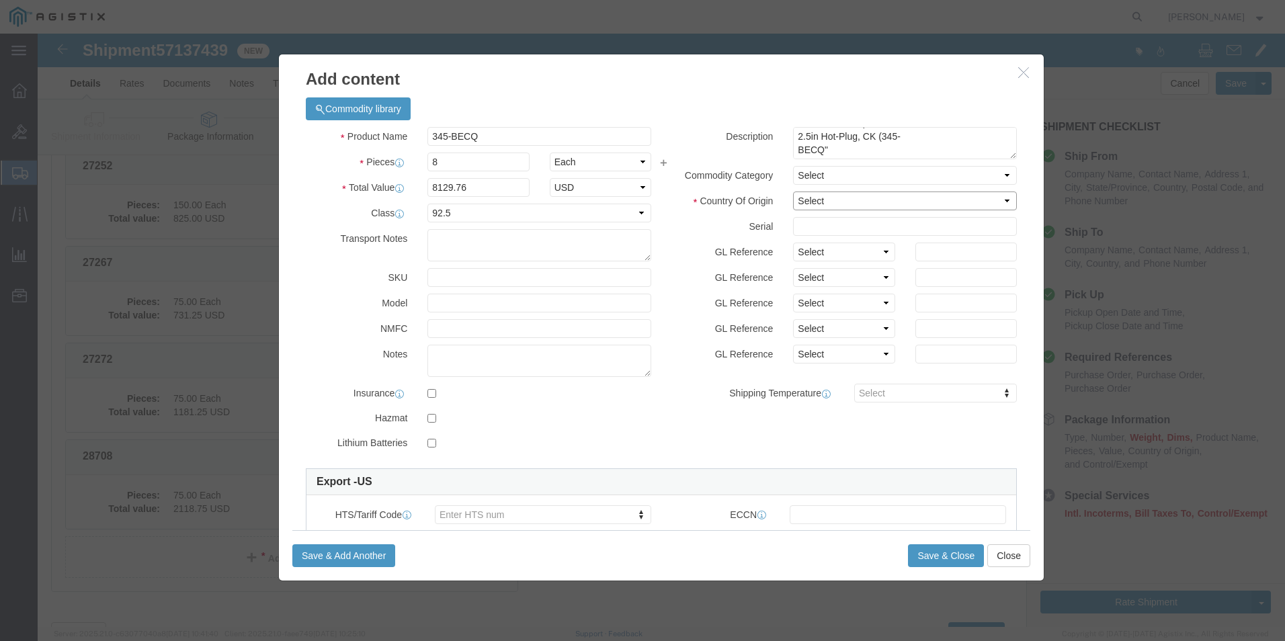
click select "Select [GEOGRAPHIC_DATA] [GEOGRAPHIC_DATA] [GEOGRAPHIC_DATA] [GEOGRAPHIC_DATA] …"
select select "US"
click select "Select [GEOGRAPHIC_DATA] [GEOGRAPHIC_DATA] [GEOGRAPHIC_DATA] [GEOGRAPHIC_DATA] …"
click button "Save & Close"
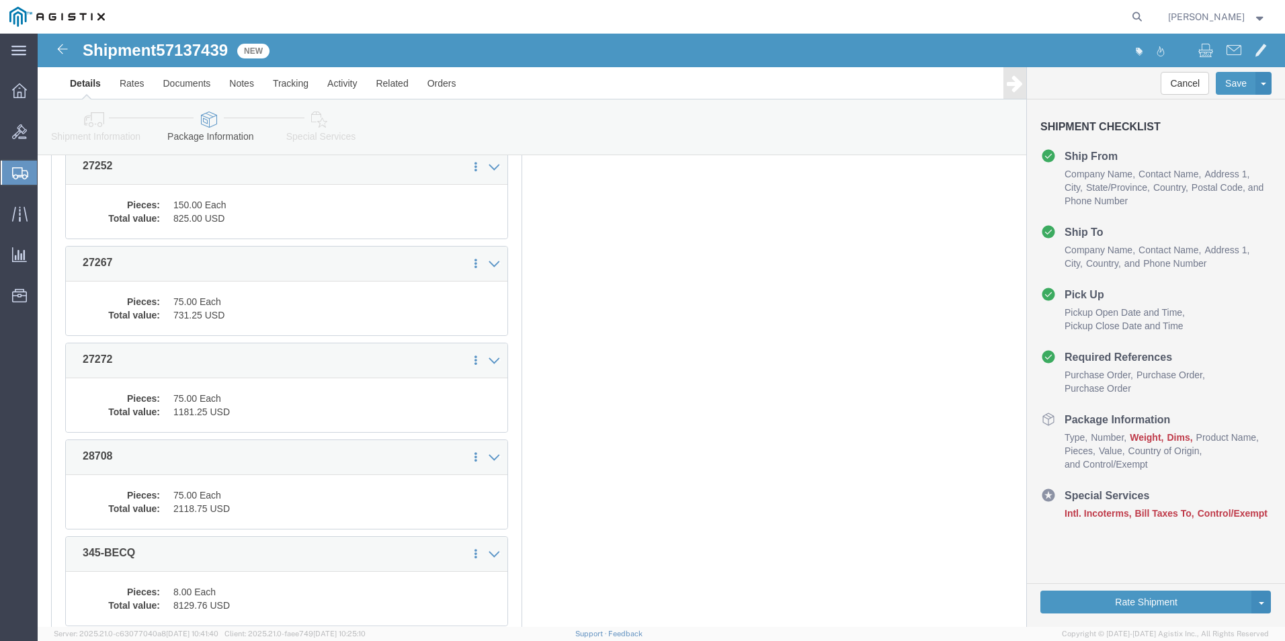
scroll to position [0, 0]
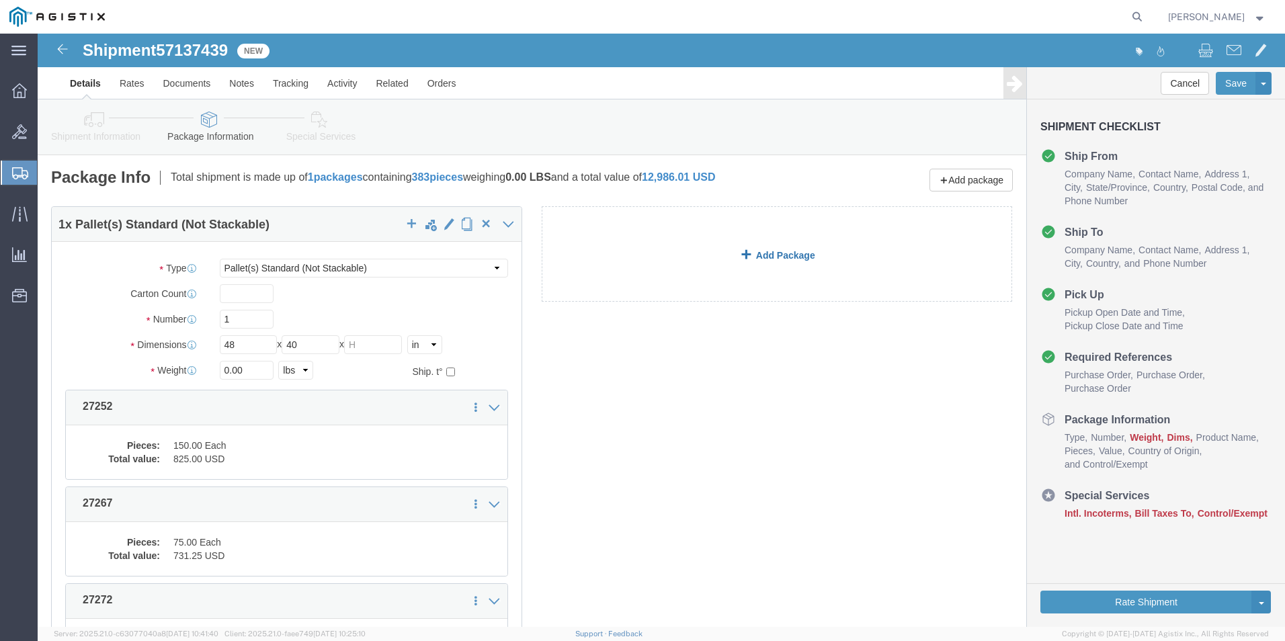
click link "Add Package"
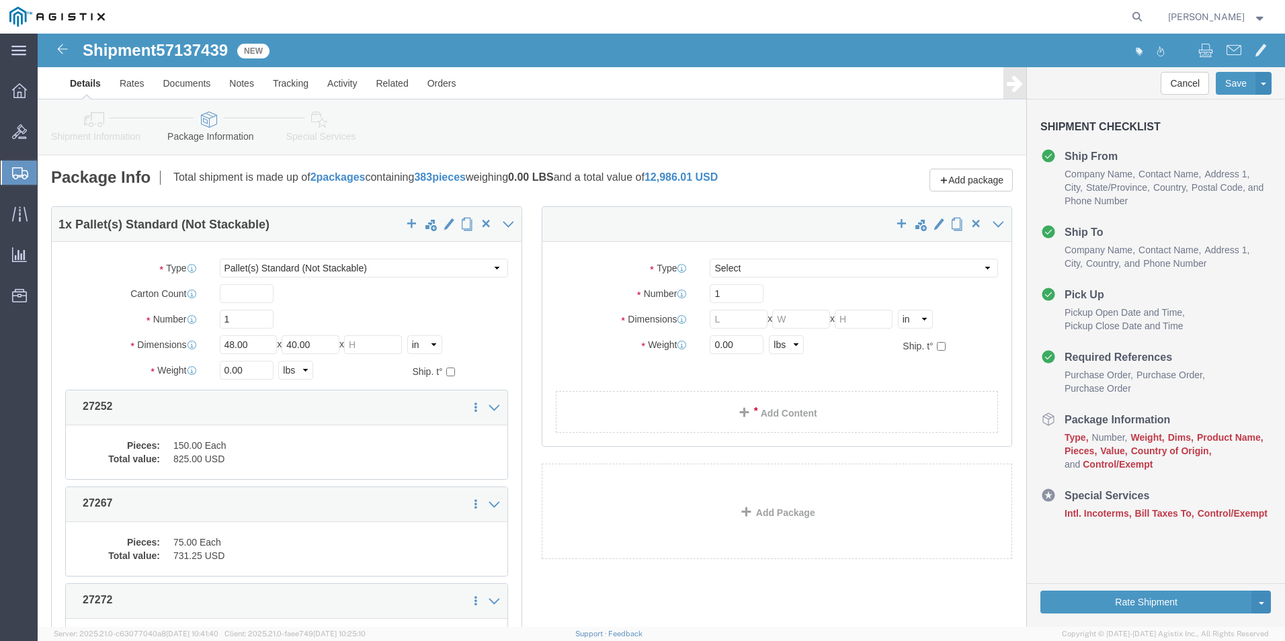
select select "PSNS"
drag, startPoint x: 719, startPoint y: 229, endPoint x: 717, endPoint y: 245, distance: 15.6
click select "Select Bale(s) Basket(s) Bolt(s) Bottle(s) Buckets Bulk Bundle(s) Can(s) Cardbo…"
select select "PSNS"
click select "Select Bale(s) Basket(s) Bolt(s) Bottle(s) Buckets Bulk Bundle(s) Can(s) Cardbo…"
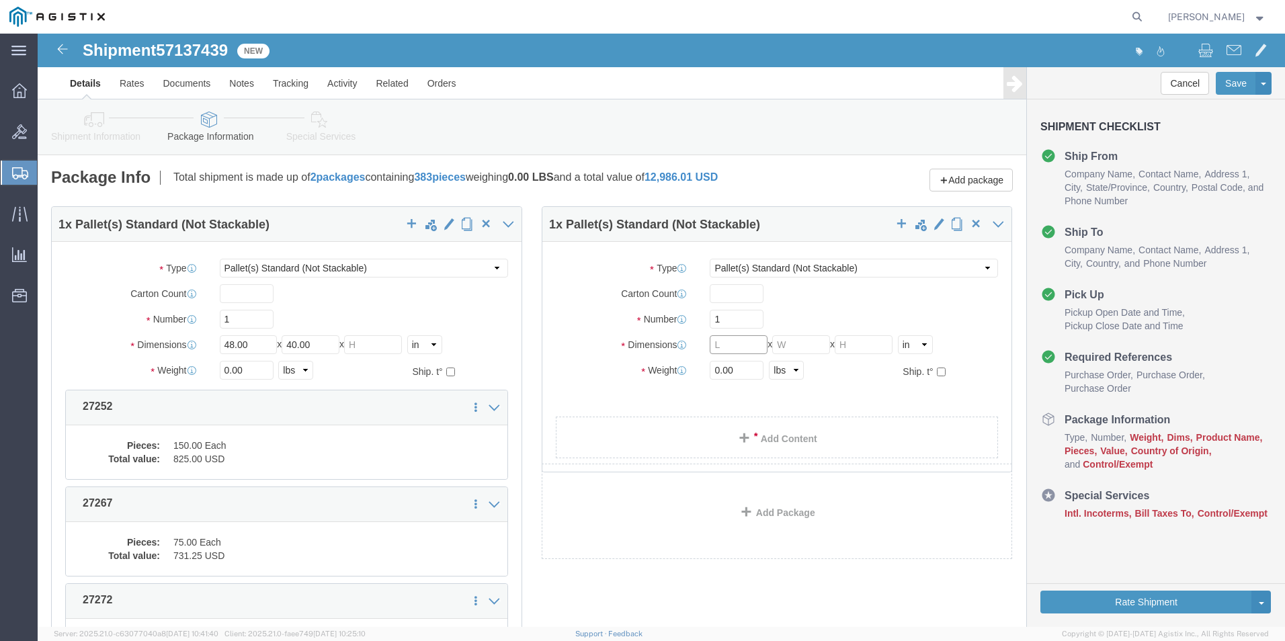
click input "text"
type input "48"
type input "40"
click link "Add Content"
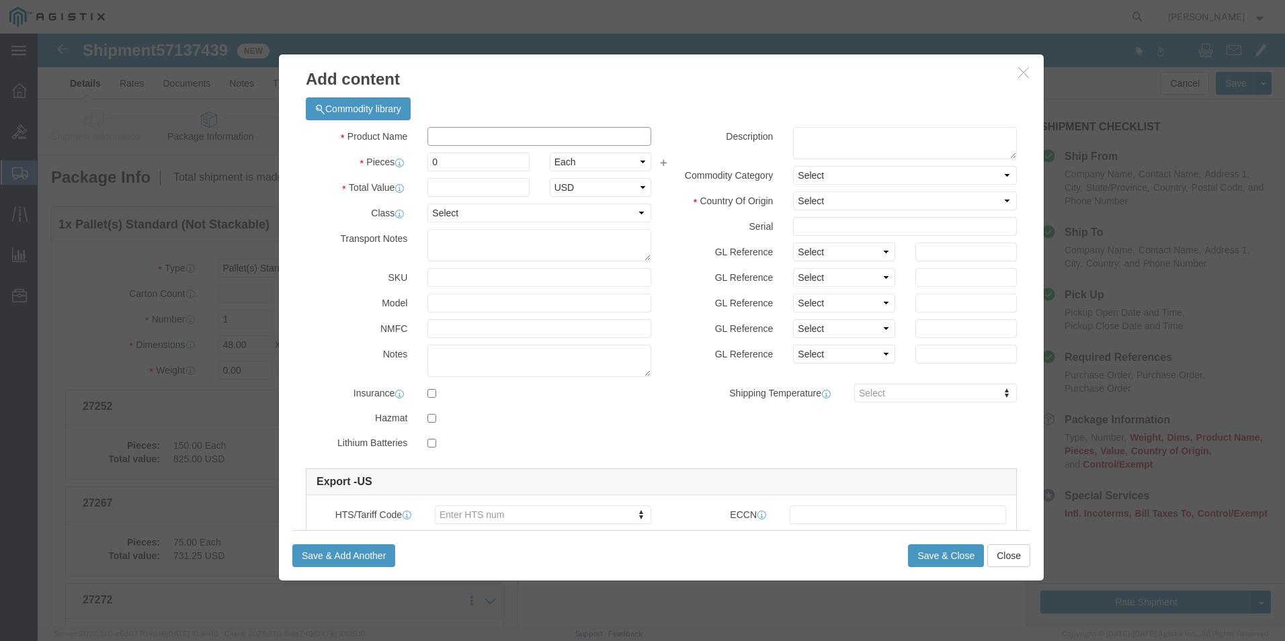
click input "text"
paste input "G-PROR-8U-19"
type input "G-PROR-8U-19"
click input "0"
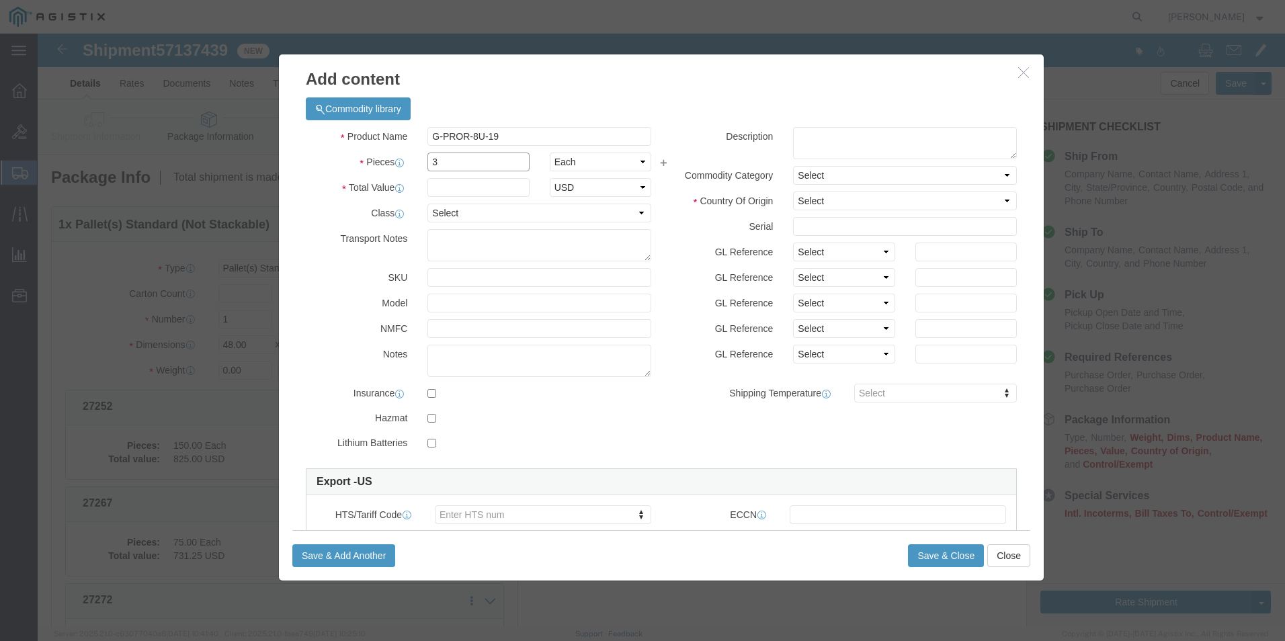
type input "3"
click input "text"
type input "2"
type input "738"
click select "Select 50 55 60 65 70 85 92.5 100 125 175 250 300 400"
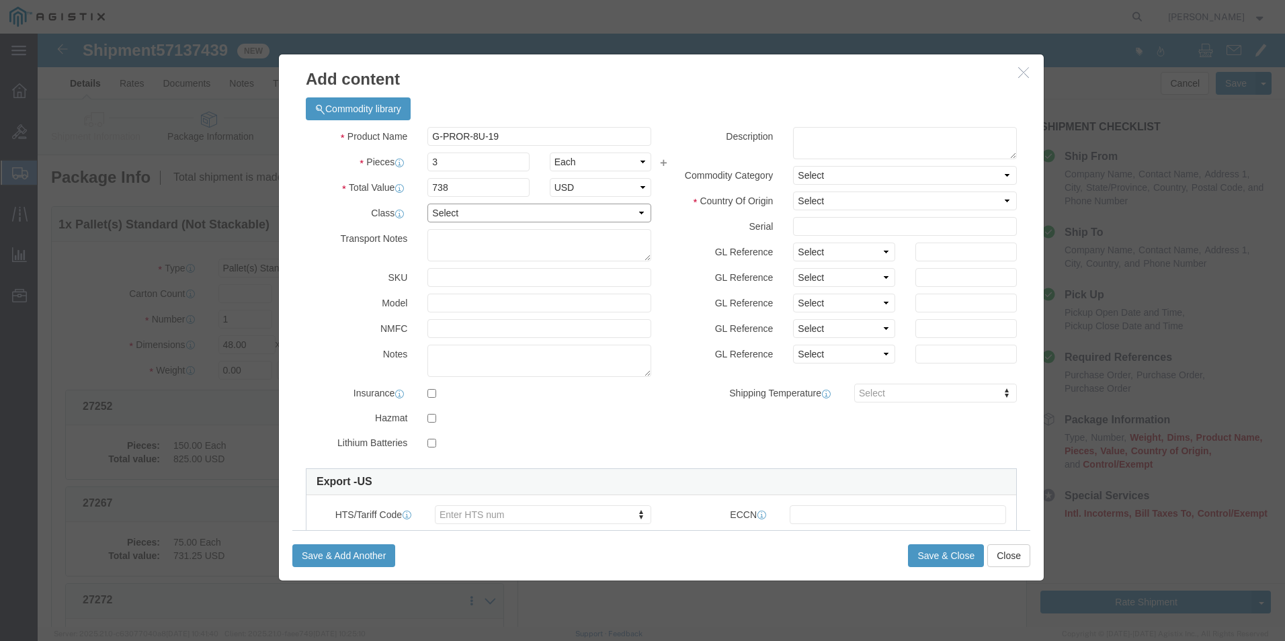
select select "92.5"
click select "Select 50 55 60 65 70 85 92.5 100 125 175 250 300 400"
click textarea
paste textarea ""Gator 19 in. Deep 8U Molded Rack Case w/ Wheels""
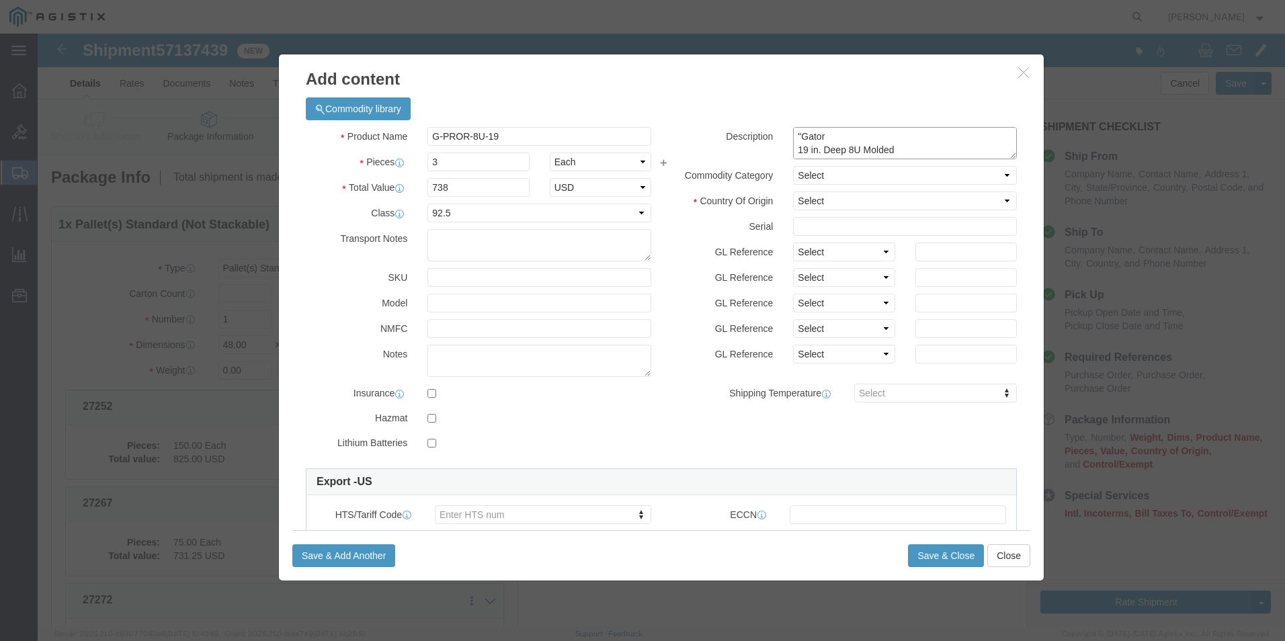
scroll to position [24, 0]
type textarea ""Gator 19 in. Deep 8U Molded Rack Case w/ Wheels""
click select "Select [GEOGRAPHIC_DATA] [GEOGRAPHIC_DATA] [GEOGRAPHIC_DATA] [GEOGRAPHIC_DATA] …"
select select "US"
click select "Select [GEOGRAPHIC_DATA] [GEOGRAPHIC_DATA] [GEOGRAPHIC_DATA] [GEOGRAPHIC_DATA] …"
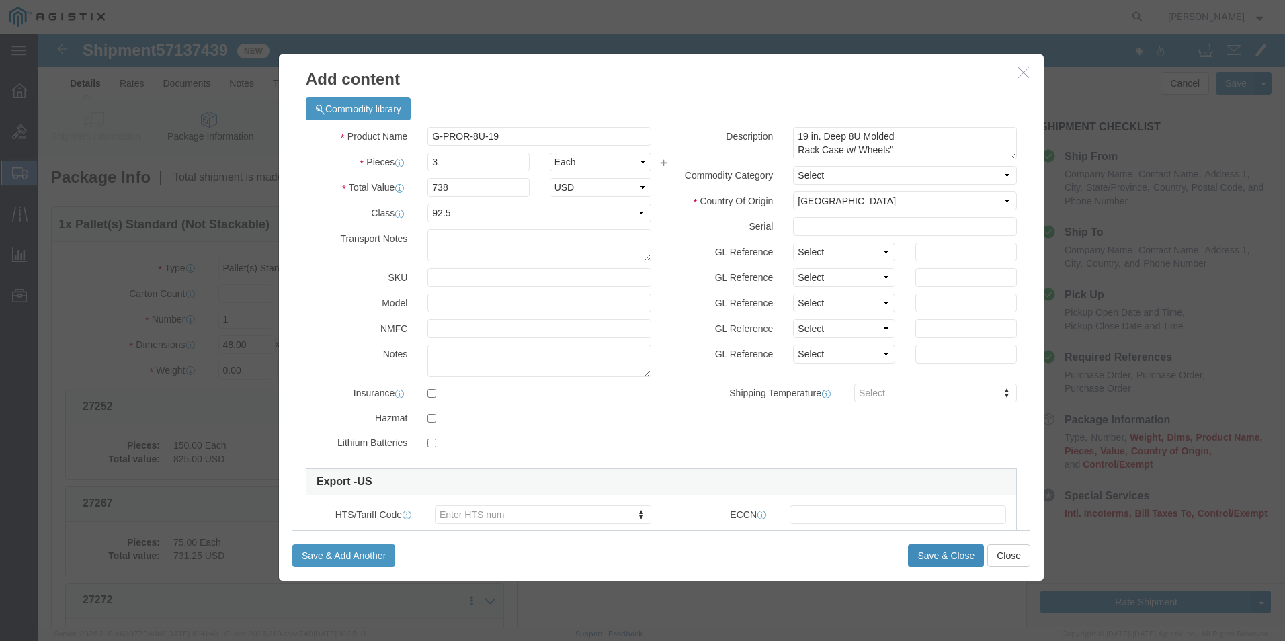
click button "Save & Close"
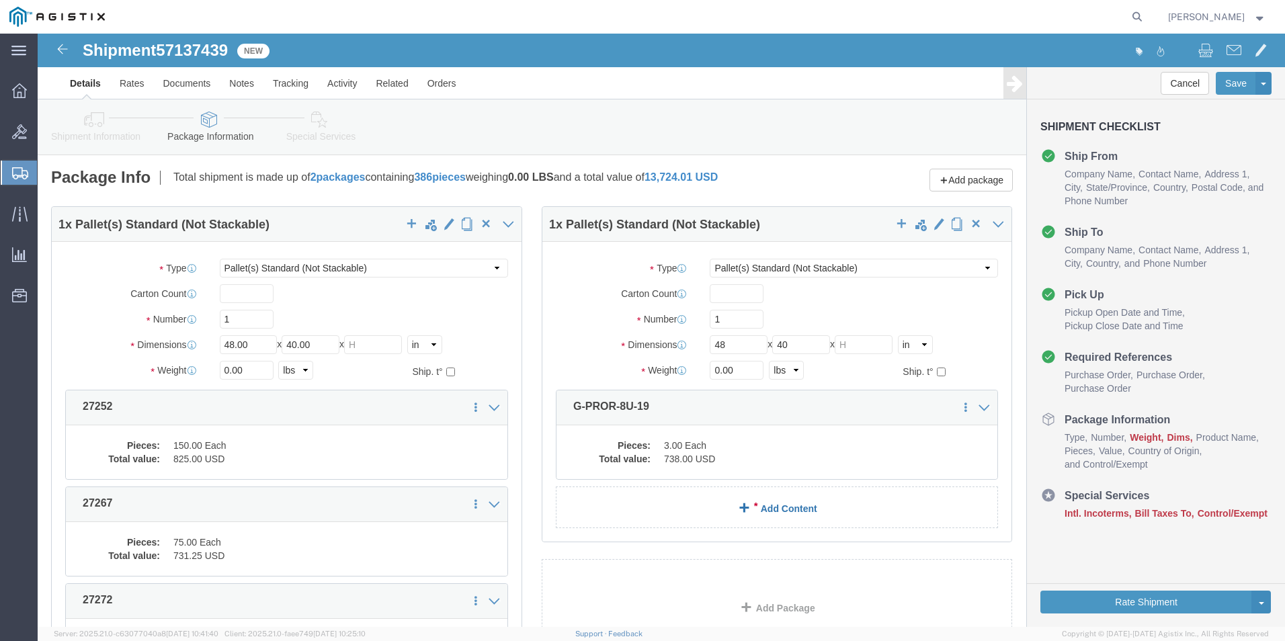
click link "Add Content"
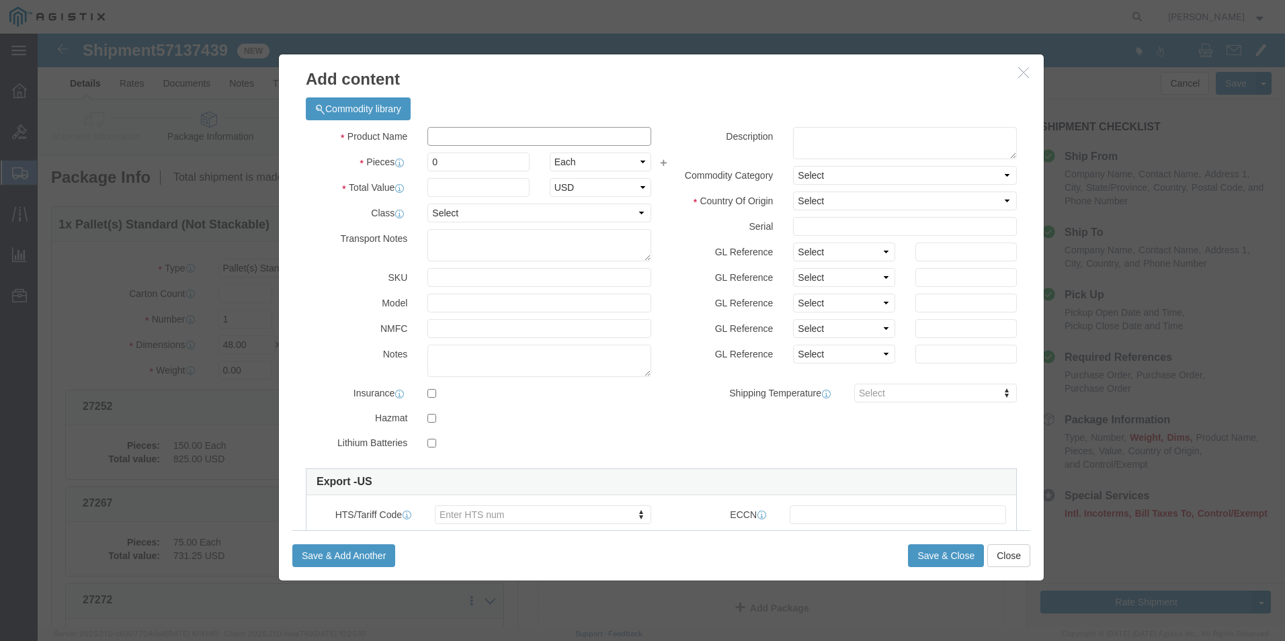
click input "text"
paste input "AP9559"
type input "AP9559"
click input "0"
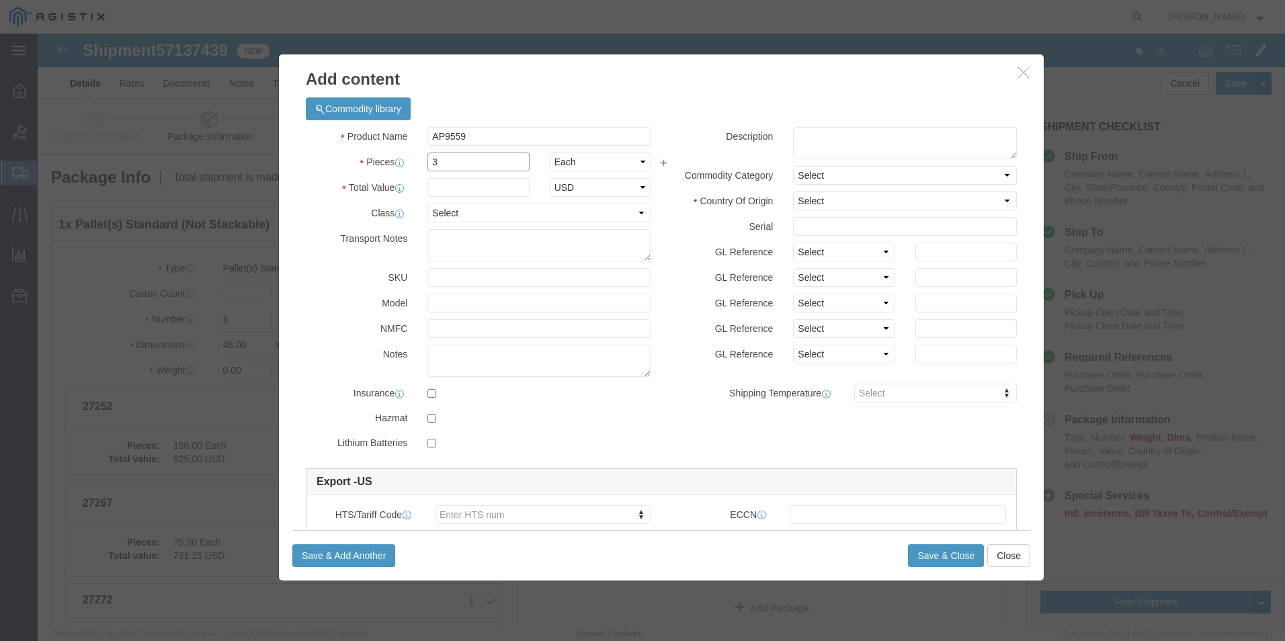
type input "3"
click input "text"
type input "726"
drag, startPoint x: 420, startPoint y: 175, endPoint x: 420, endPoint y: 188, distance: 12.8
click select "Select 50 55 60 65 70 85 92.5 100 125 175 250 300 400"
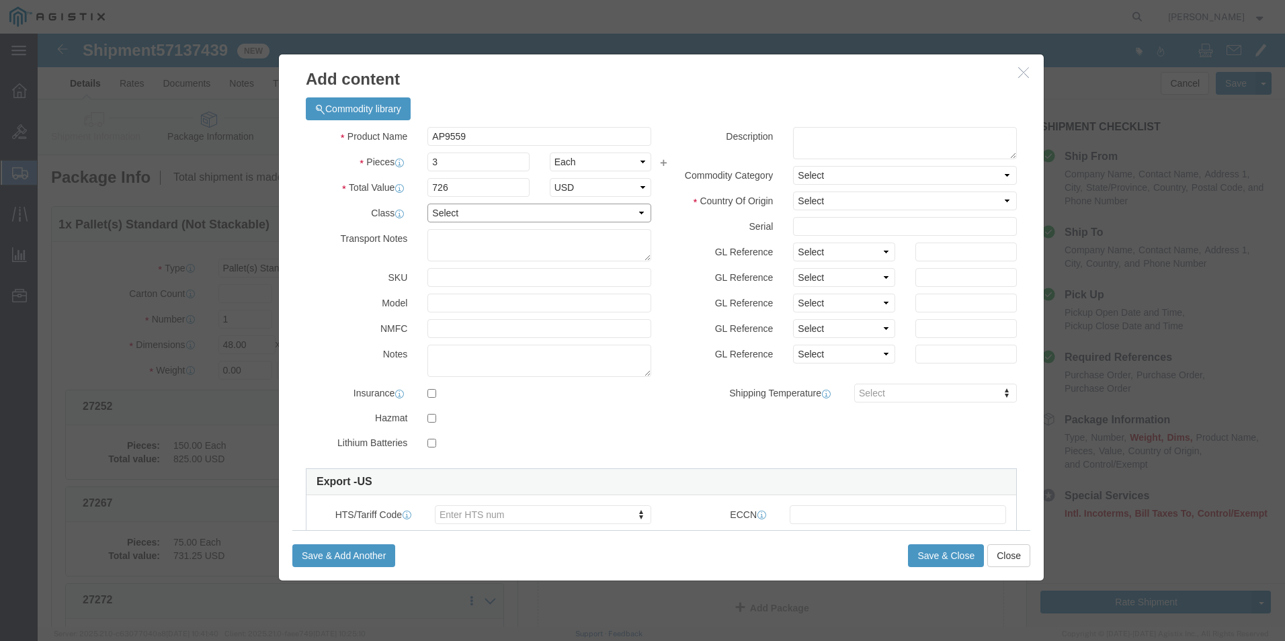
select select "92.5"
click select "Select 50 55 60 65 70 85 92.5 100 125 175 250 300 400"
click select "Select [GEOGRAPHIC_DATA] [GEOGRAPHIC_DATA] [GEOGRAPHIC_DATA] [GEOGRAPHIC_DATA] …"
select select "US"
click select "Select [GEOGRAPHIC_DATA] [GEOGRAPHIC_DATA] [GEOGRAPHIC_DATA] [GEOGRAPHIC_DATA] …"
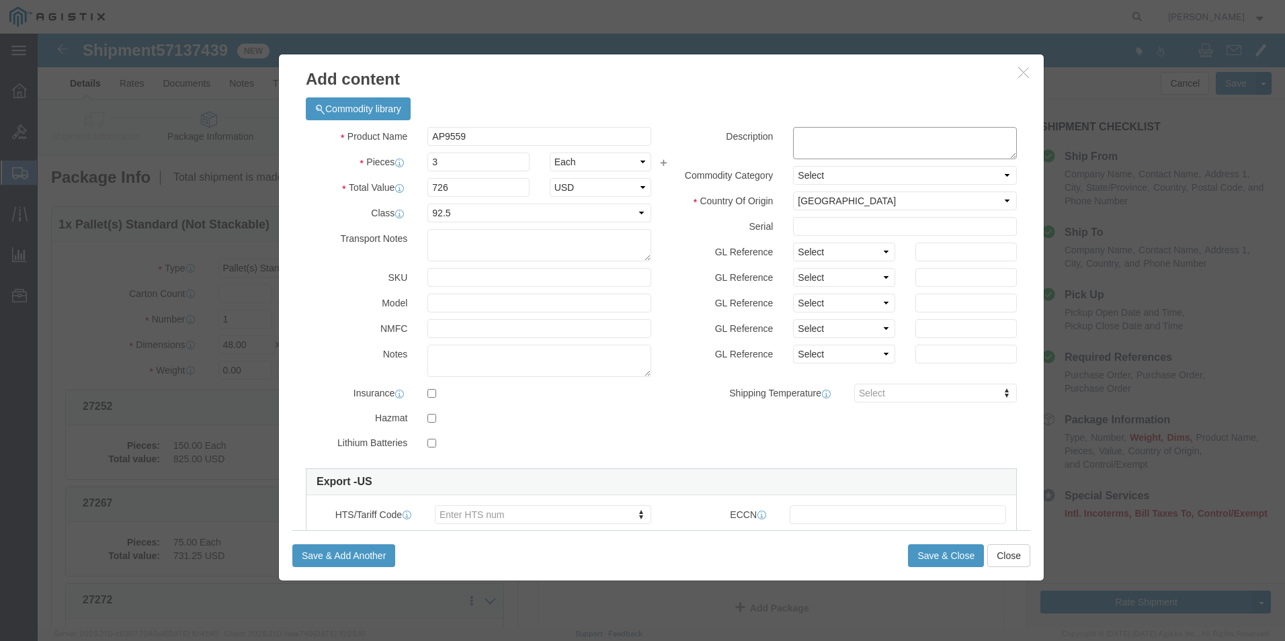
click textarea
paste textarea ""Power Distribution Unit - Rack-Mountable - Black""
type textarea ""Power Distribution Unit - Rack-Mountable - Black""
click button "Save & Close"
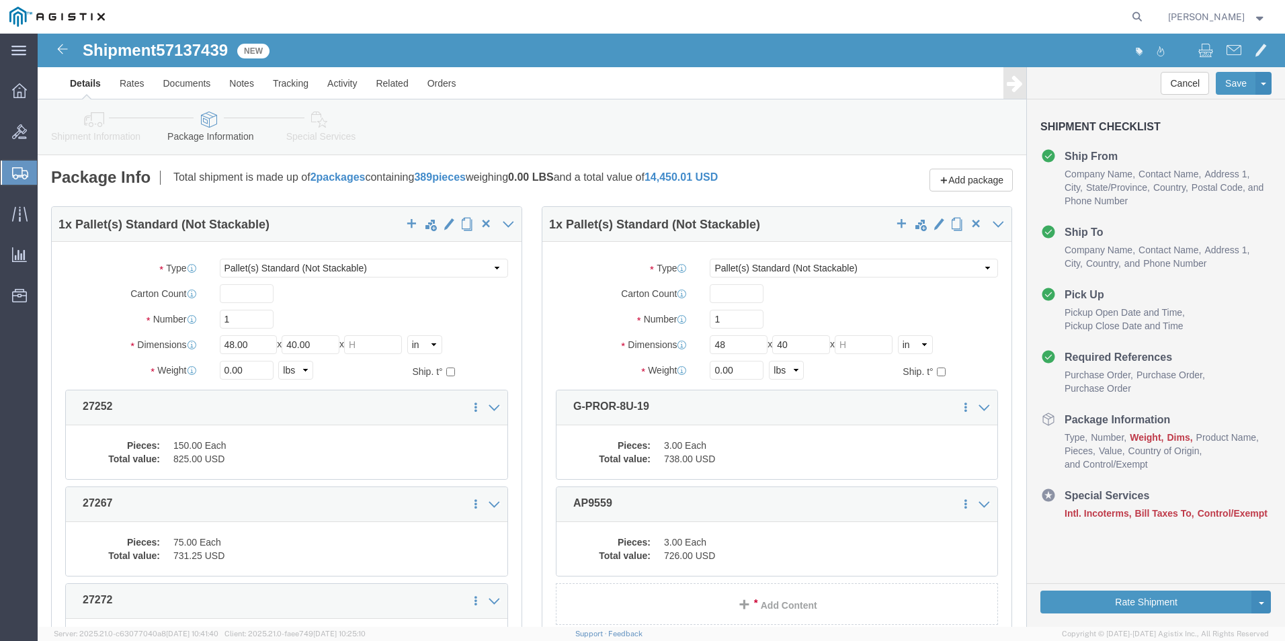
click link "Add Content"
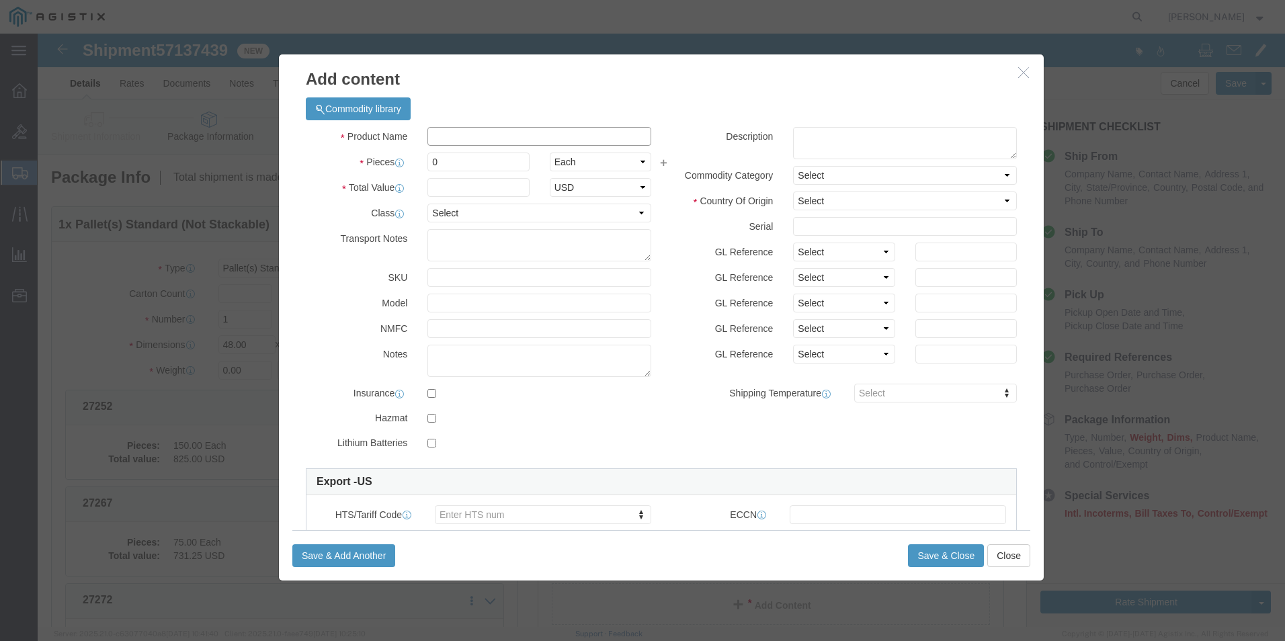
click input "text"
paste input "C14C15-3F-ENC"
type input "C14C15-3F-ENC"
click input "0"
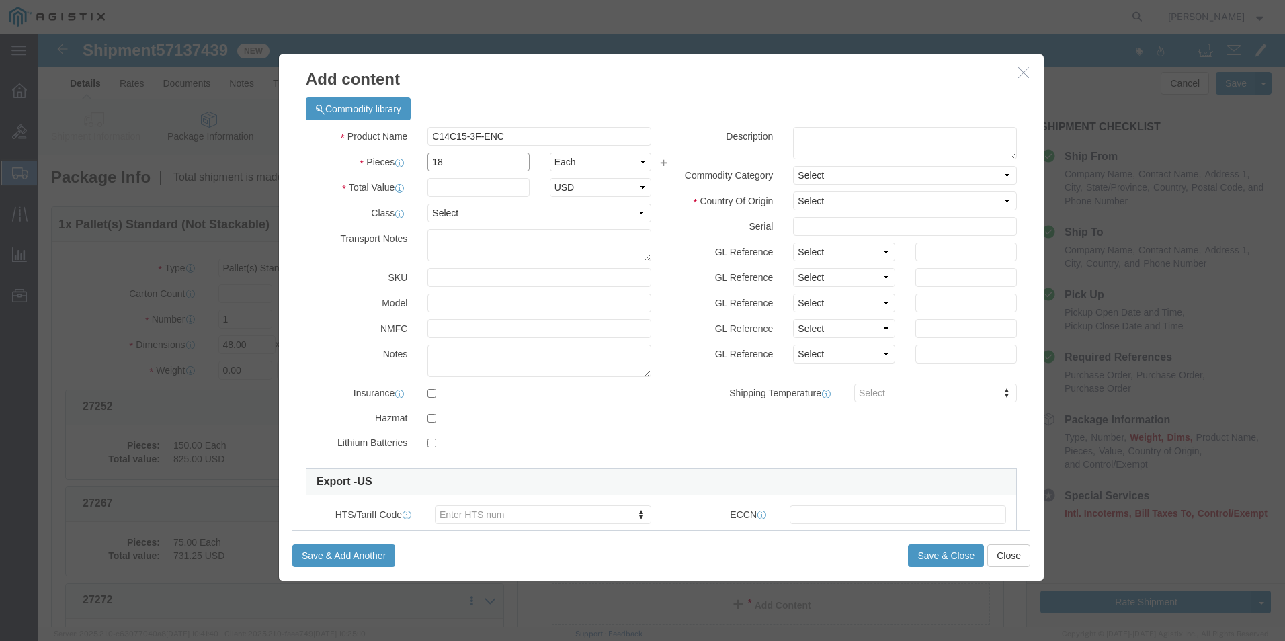
type input "18"
click input "text"
type input "118.44"
click div "Product Name C14C15-3F-ENC Pieces 18 Select Bag Barrels 100Board Feet Bottle Bo…"
click select "Select 50 55 60 65 70 85 92.5 100 125 175 250 300 400"
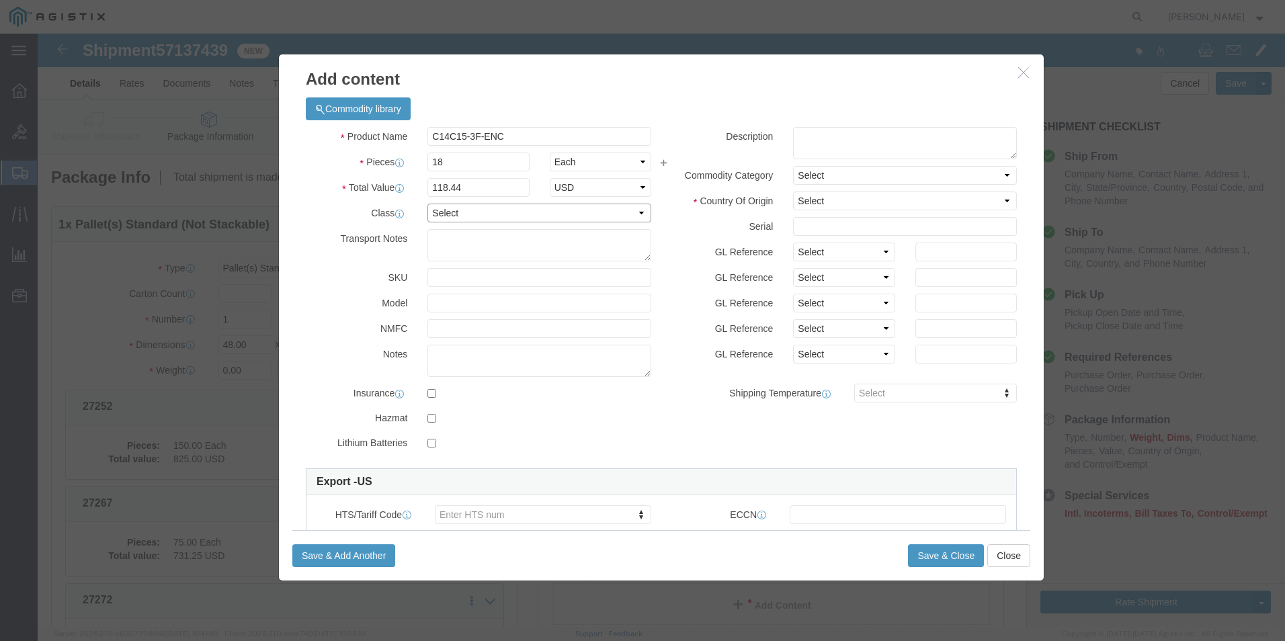
select select "92.5"
click select "Select 50 55 60 65 70 85 92.5 100 125 175 250 300 400"
click select "Select [GEOGRAPHIC_DATA] [GEOGRAPHIC_DATA] [GEOGRAPHIC_DATA] [GEOGRAPHIC_DATA] …"
select select "US"
click select "Select [GEOGRAPHIC_DATA] [GEOGRAPHIC_DATA] [GEOGRAPHIC_DATA] [GEOGRAPHIC_DATA] …"
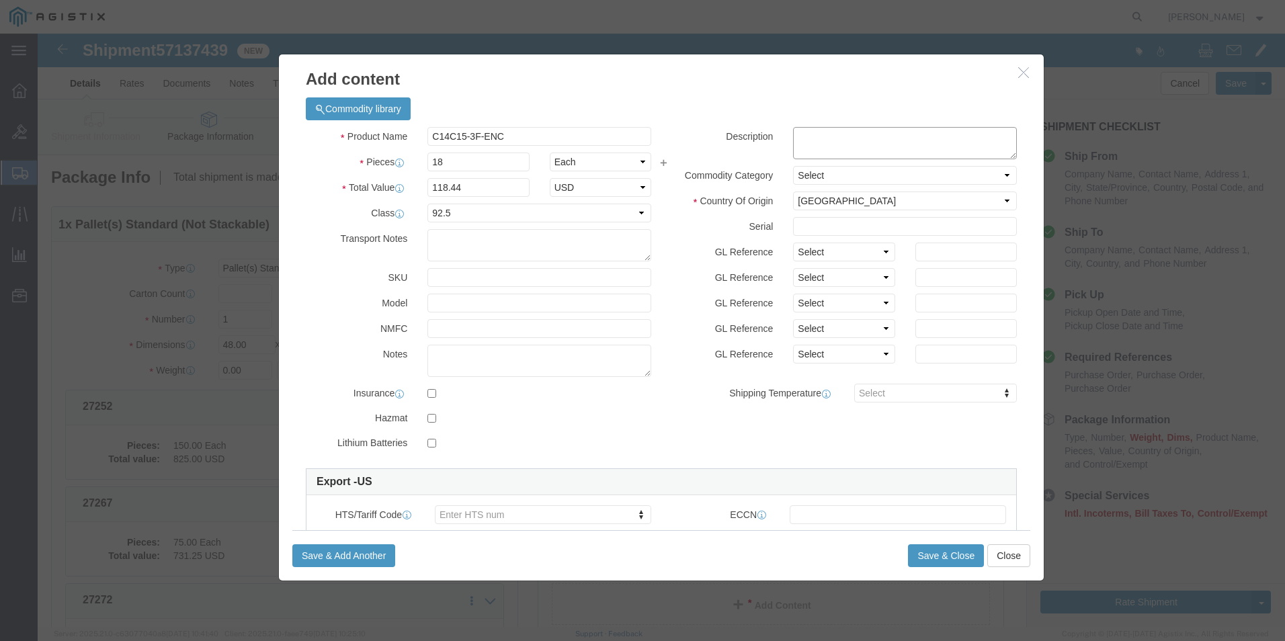
click textarea
paste textarea ""C14 to C15 3ft Black Power Extension Cord 14 AWG 15A NEMA IEC-320 C14 to NEMA …"
type textarea ""C14 to C15 3ft Black Power Extension Cord 14 AWG 15A NEMA IEC-320 C14 to NEMA …"
click button "Save & Close"
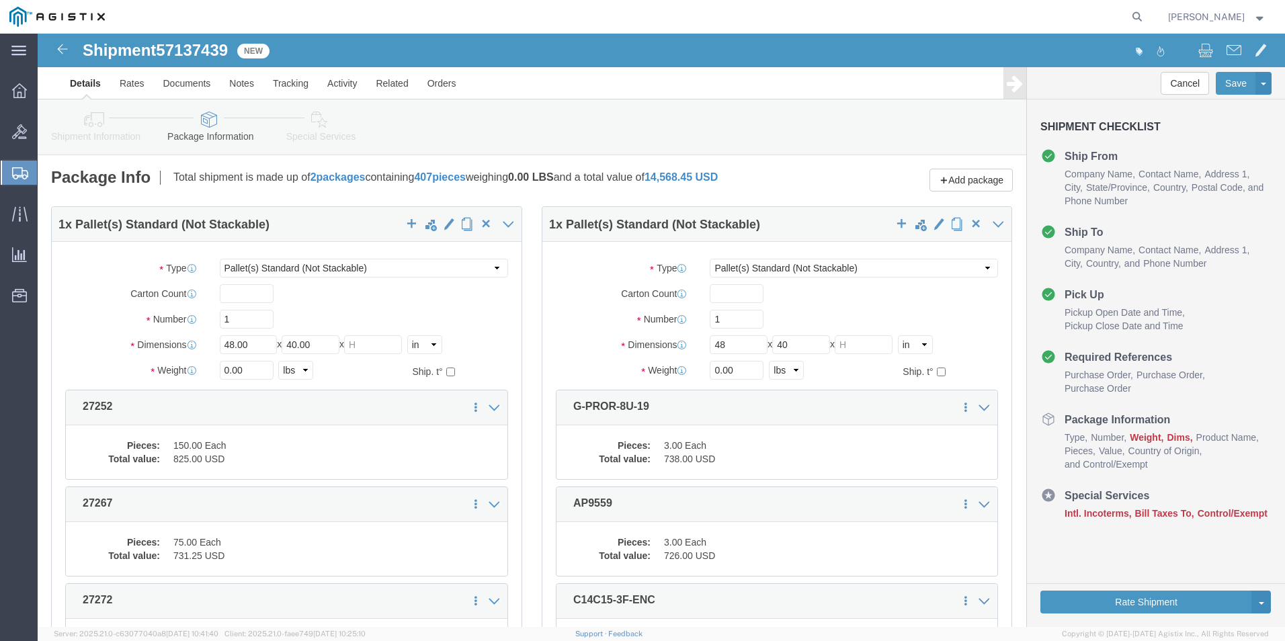
scroll to position [336, 0]
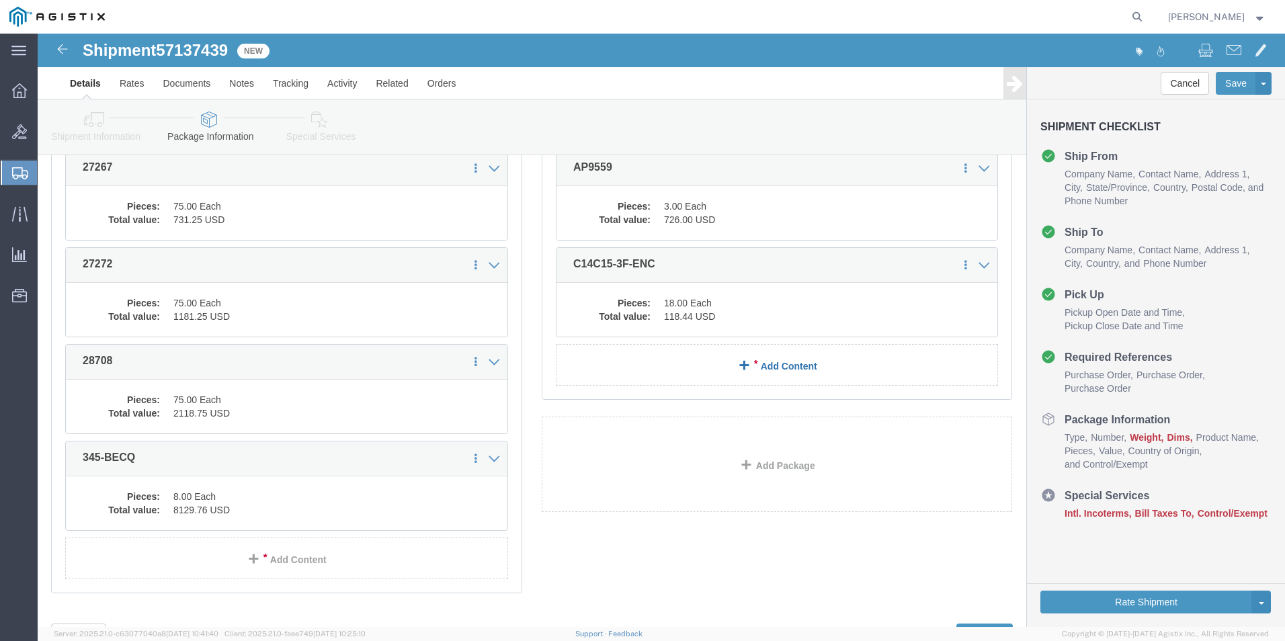
click link "Add Content"
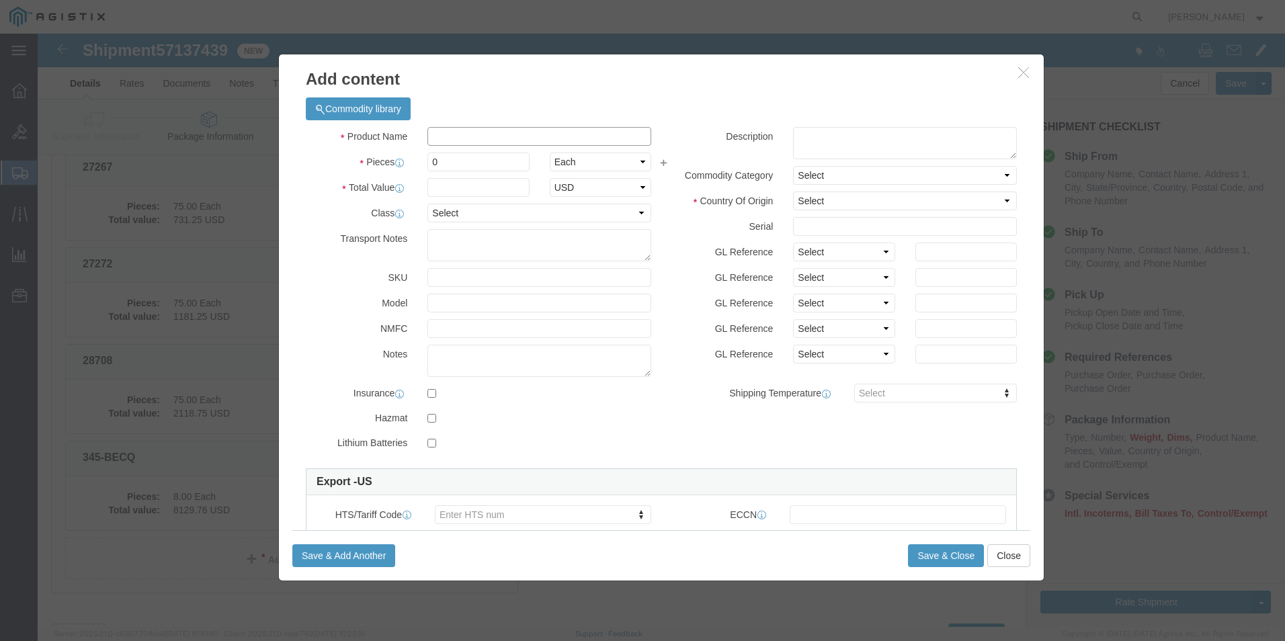
click input "text"
paste input "PFCEE7/71.5C1997"
type input "PFCEE7/71.5C1997"
click input "0"
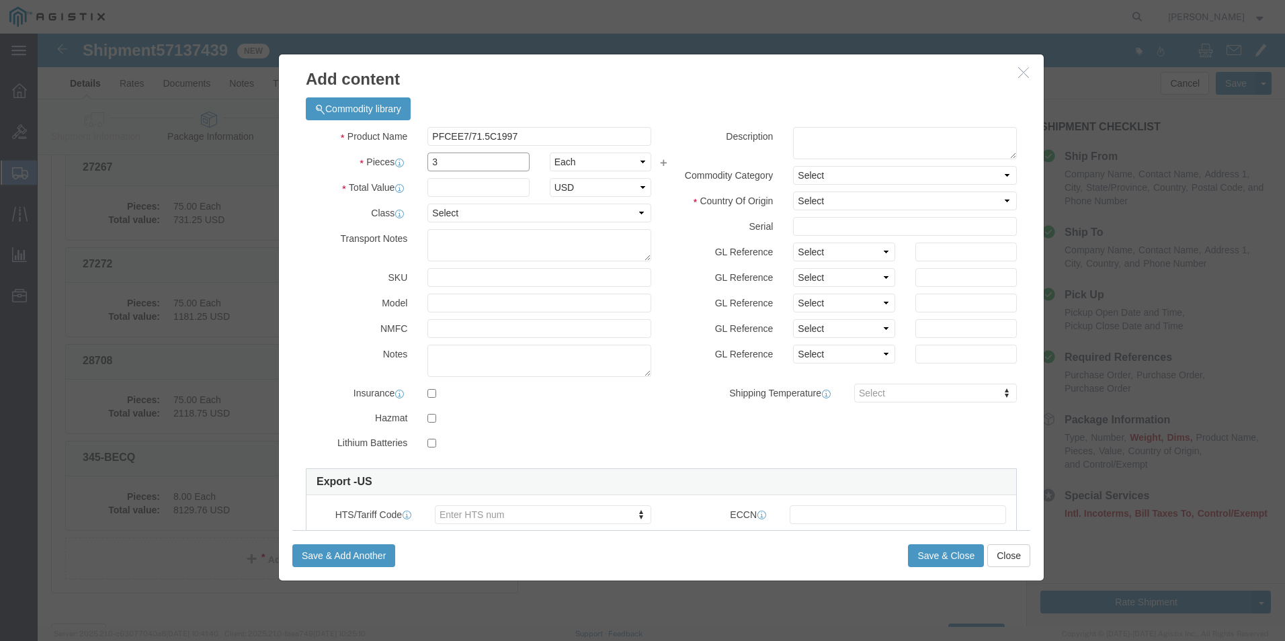
type input "3"
click input "text"
type input "2"
type input "33"
click select "Select 50 55 60 65 70 85 92.5 100 125 175 250 300 400"
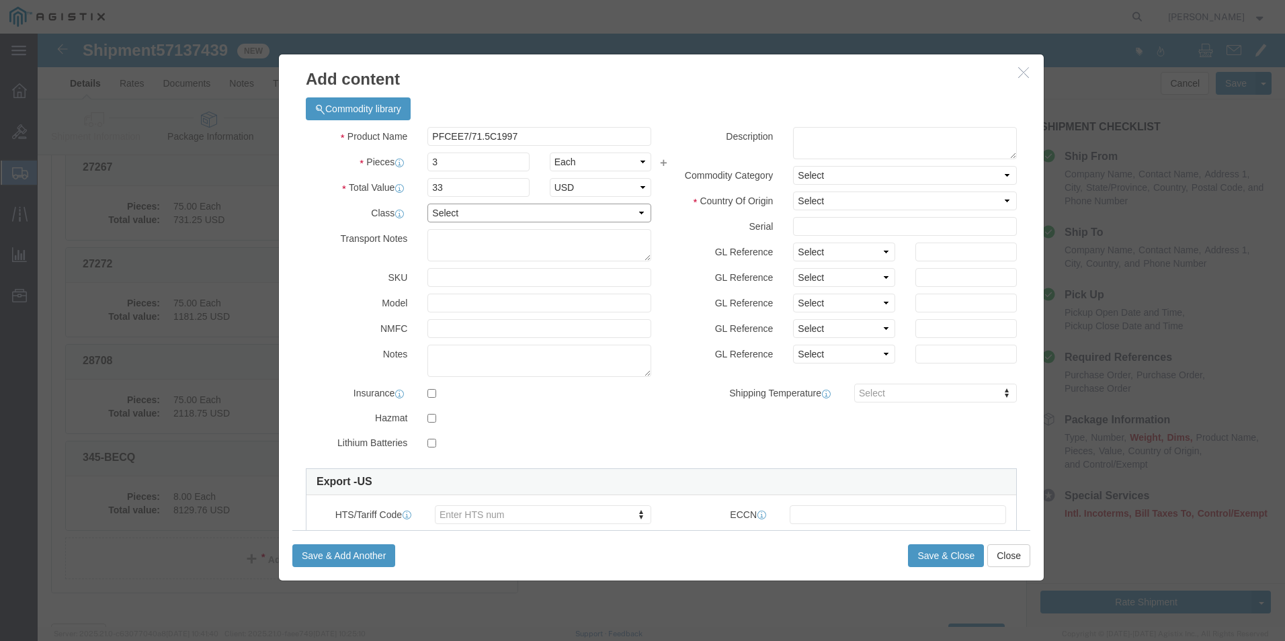
select select "92.5"
click select "Select 50 55 60 65 70 85 92.5 100 125 175 250 300 400"
click textarea
paste textarea ""CEE7/7 [DEMOGRAPHIC_DATA] Plug to IEC320 C19 Connector 2.5 meters/meters / 8 f…"
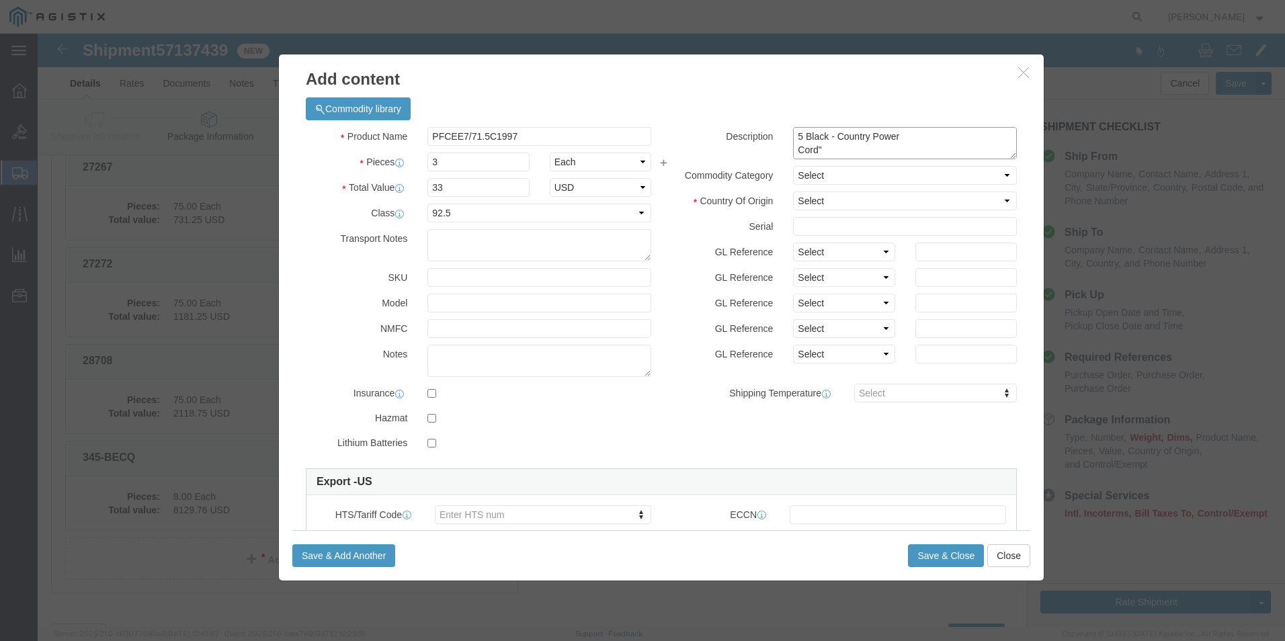
type textarea ""CEE7/7 [DEMOGRAPHIC_DATA] Plug to IEC320 C19 Connector 2.5 meters/meters / 8 f…"
click div
click select "Select [GEOGRAPHIC_DATA] [GEOGRAPHIC_DATA] [GEOGRAPHIC_DATA] [GEOGRAPHIC_DATA] …"
select select "US"
click select "Select [GEOGRAPHIC_DATA] [GEOGRAPHIC_DATA] [GEOGRAPHIC_DATA] [GEOGRAPHIC_DATA] …"
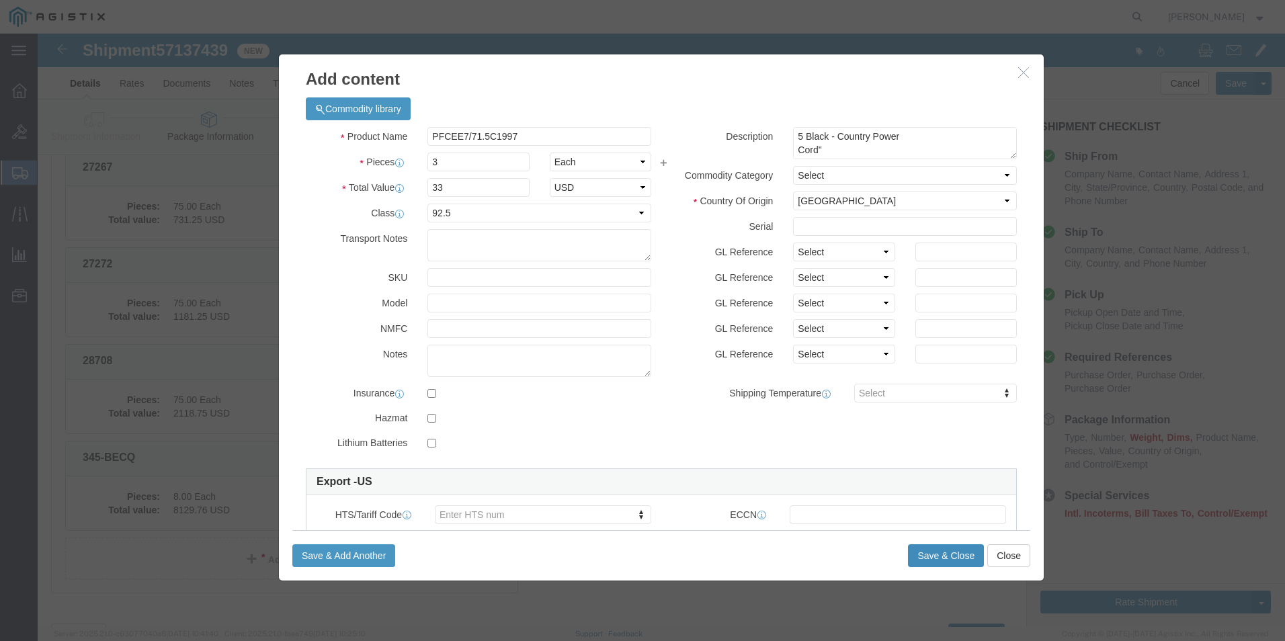
click button "Save & Close"
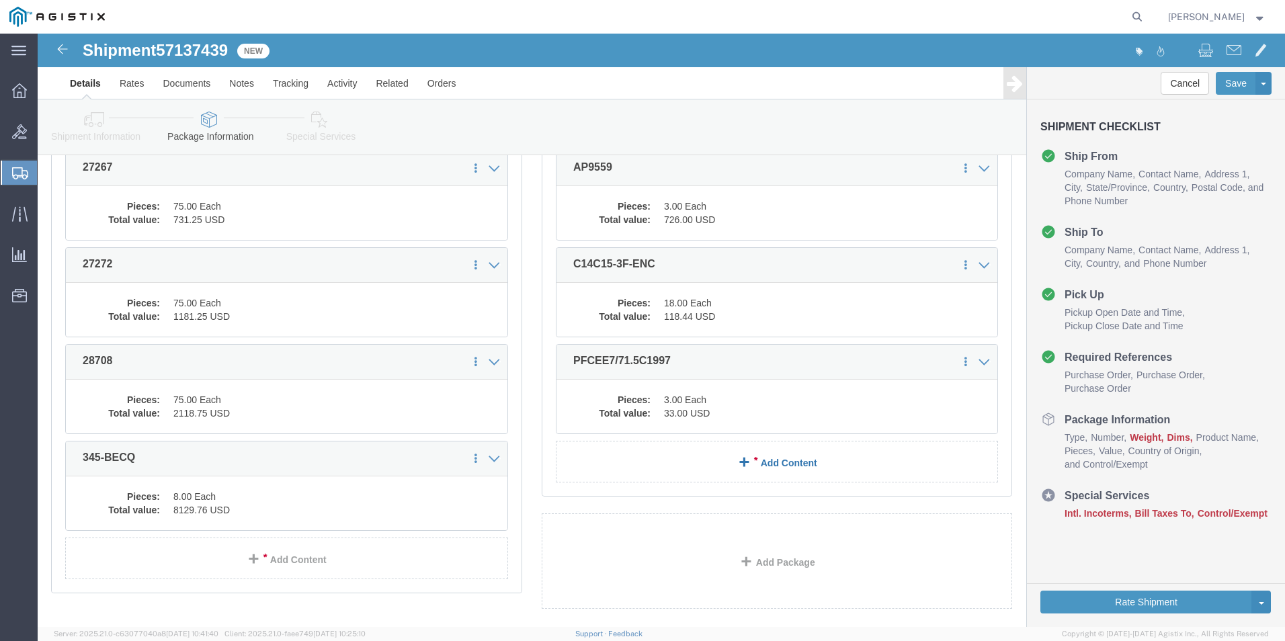
click link "Add Content"
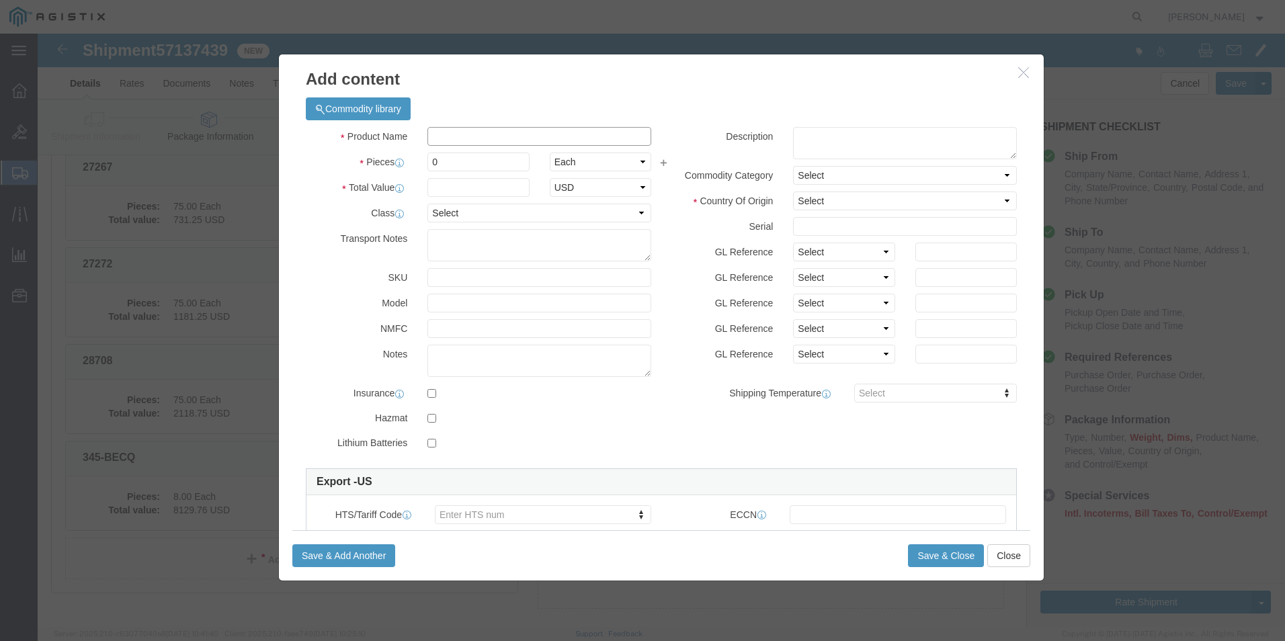
click input "text"
paste input "CABSHELF1U7V"
type input "CABSHELF1U7V"
click input "0"
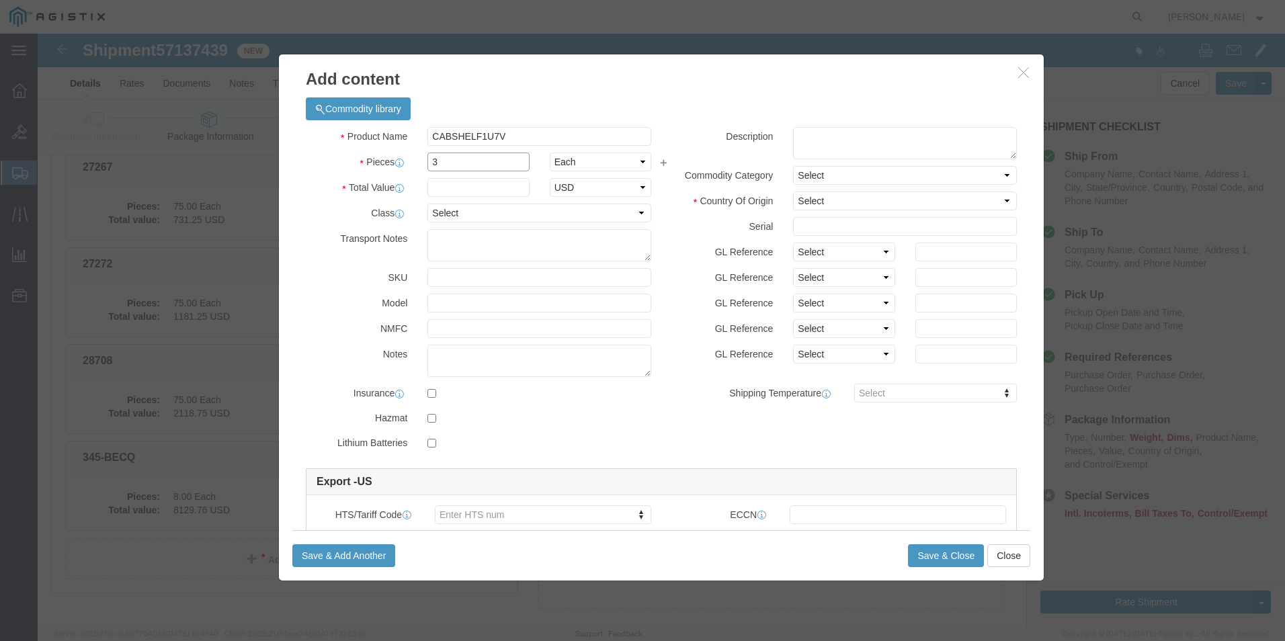
type input "3"
click input "text"
type input "90.00"
click select "Select 50 55 60 65 70 85 92.5 100 125 175 250 300 400"
select select "92.5"
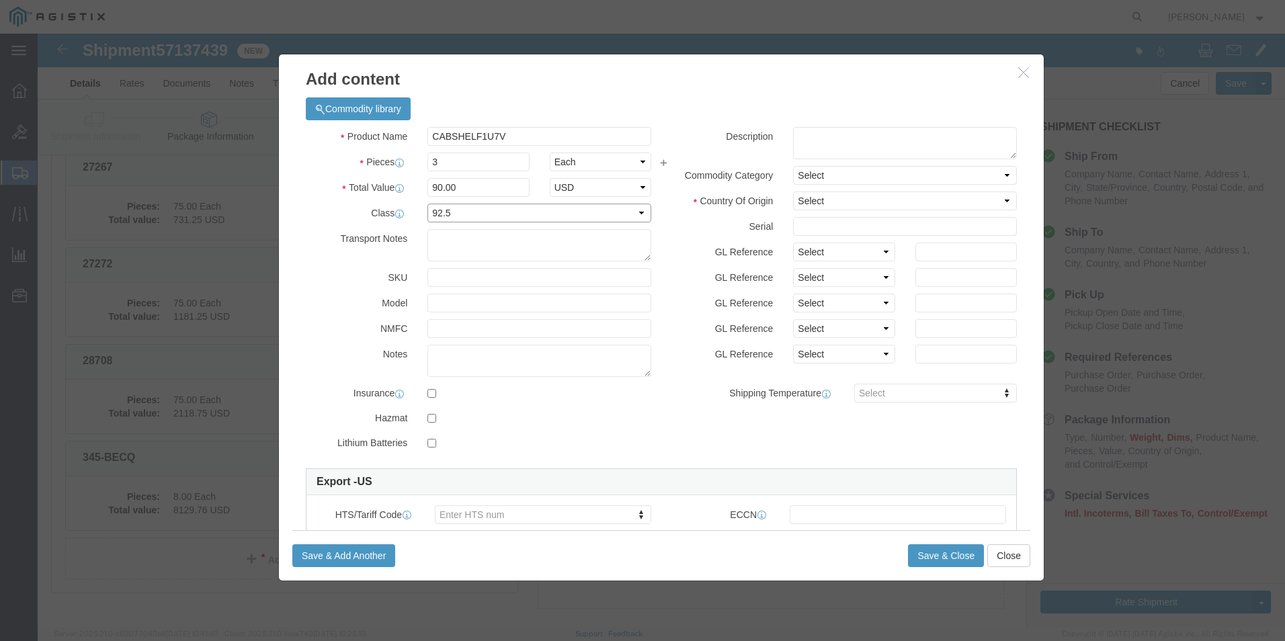
click select "Select 50 55 60 65 70 85 92.5 100 125 175 250 300 400"
click select "Select [GEOGRAPHIC_DATA] [GEOGRAPHIC_DATA] [GEOGRAPHIC_DATA] [GEOGRAPHIC_DATA] …"
select select "US"
click select "Select [GEOGRAPHIC_DATA] [GEOGRAPHIC_DATA] [GEOGRAPHIC_DATA] [GEOGRAPHIC_DATA] …"
click textarea
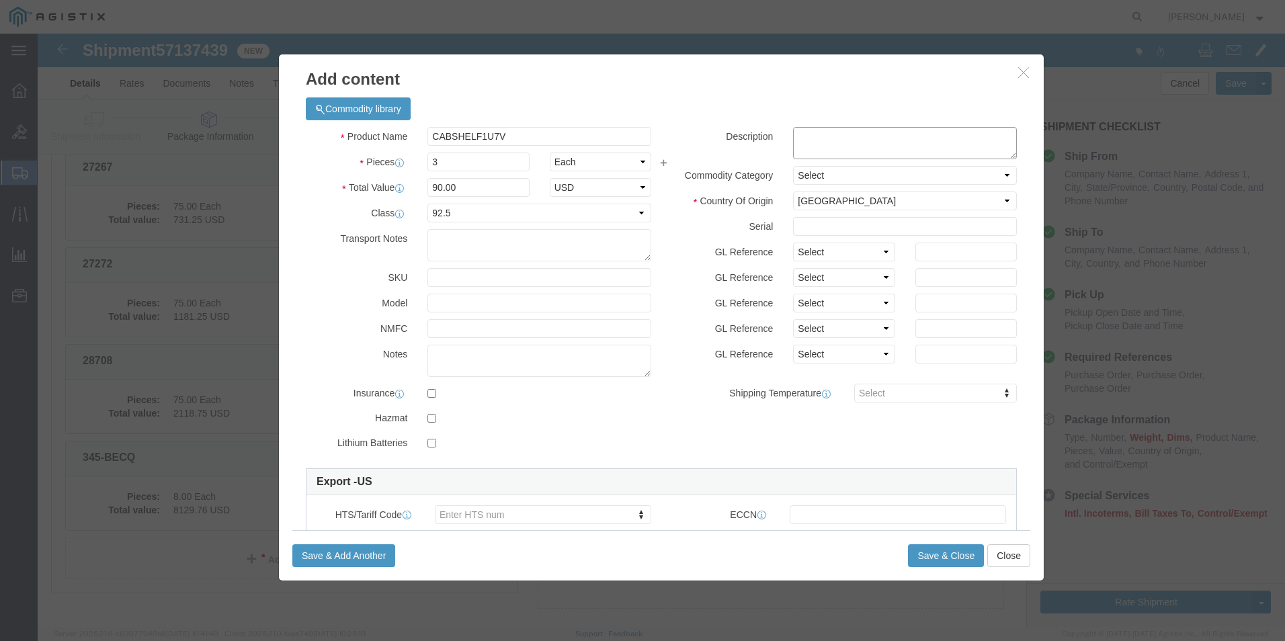
paste textarea ""1U Server Rack Shelf""
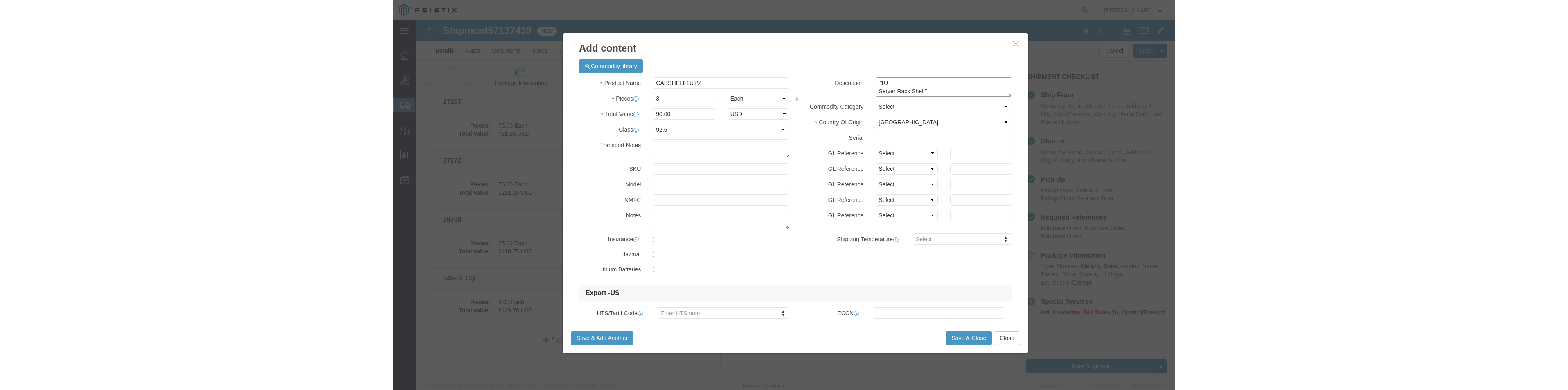
scroll to position [7, 0]
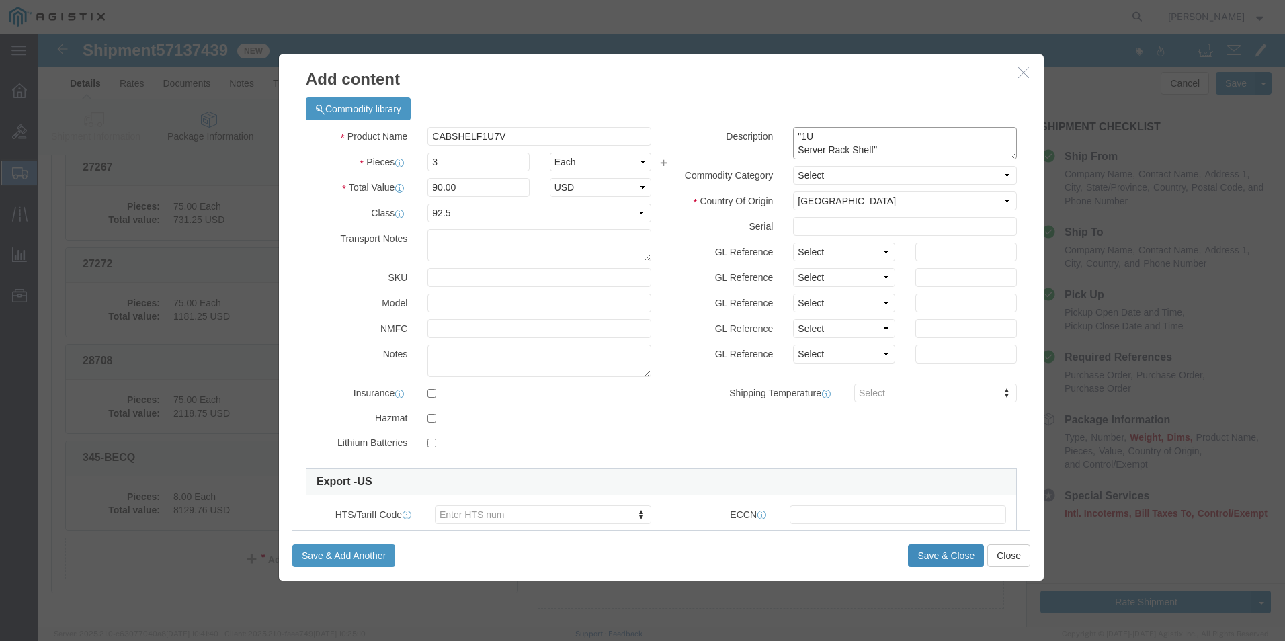
type textarea ""1U Server Rack Shelf""
click button "Save & Close"
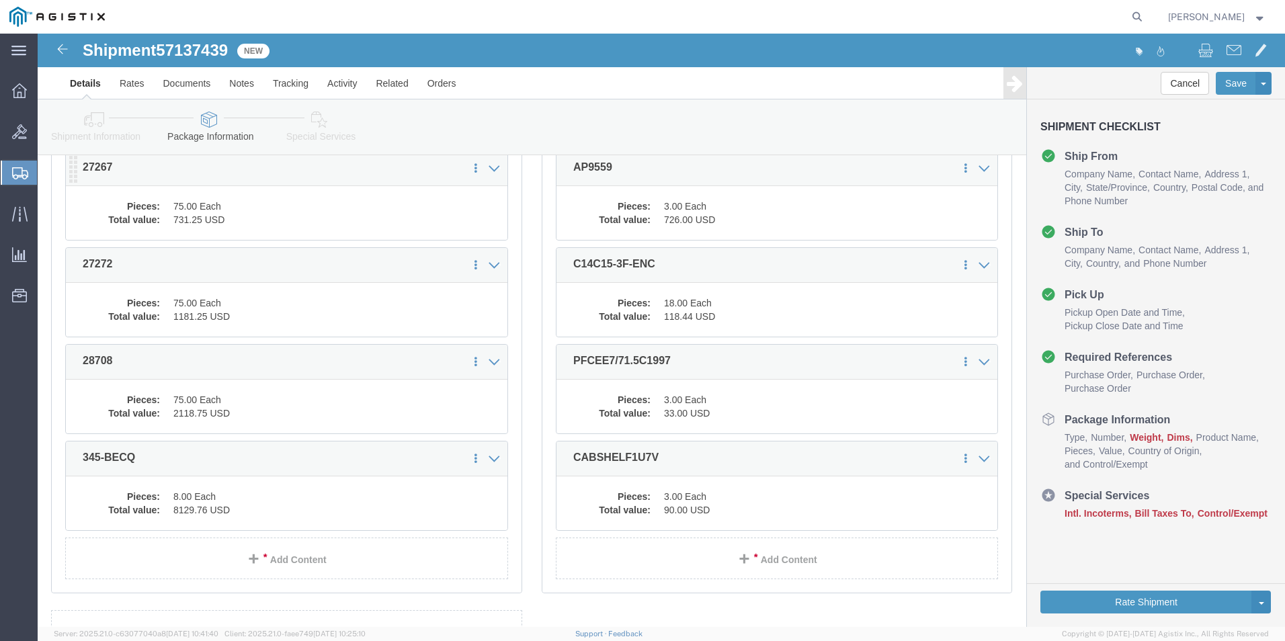
drag, startPoint x: 247, startPoint y: 171, endPoint x: 244, endPoint y: 179, distance: 8.7
click dd "75.00 Each"
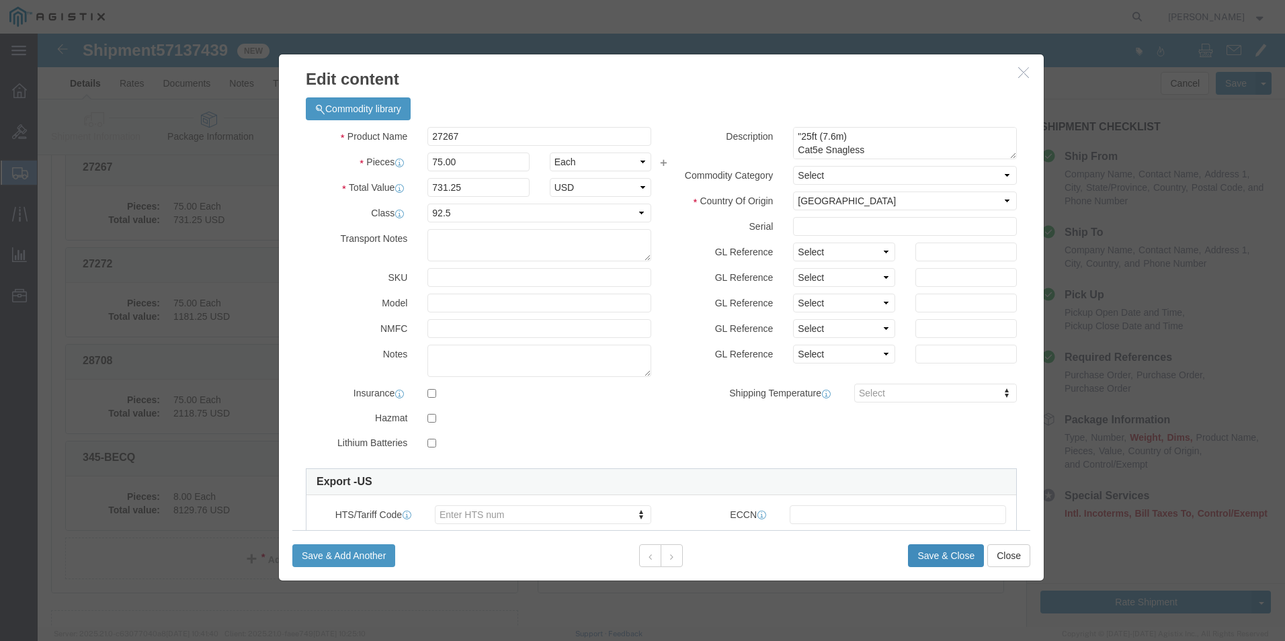
click button "Save & Close"
